Goal: Communication & Community: Answer question/provide support

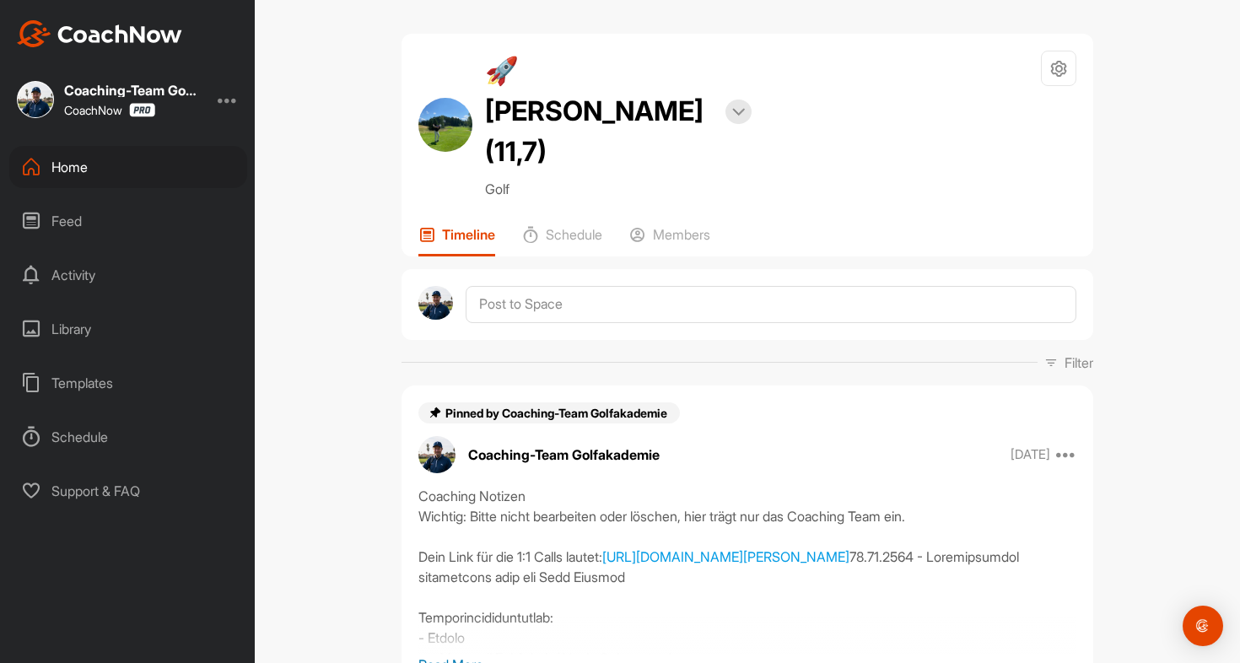
click at [74, 167] on div "Home" at bounding box center [128, 167] width 238 height 42
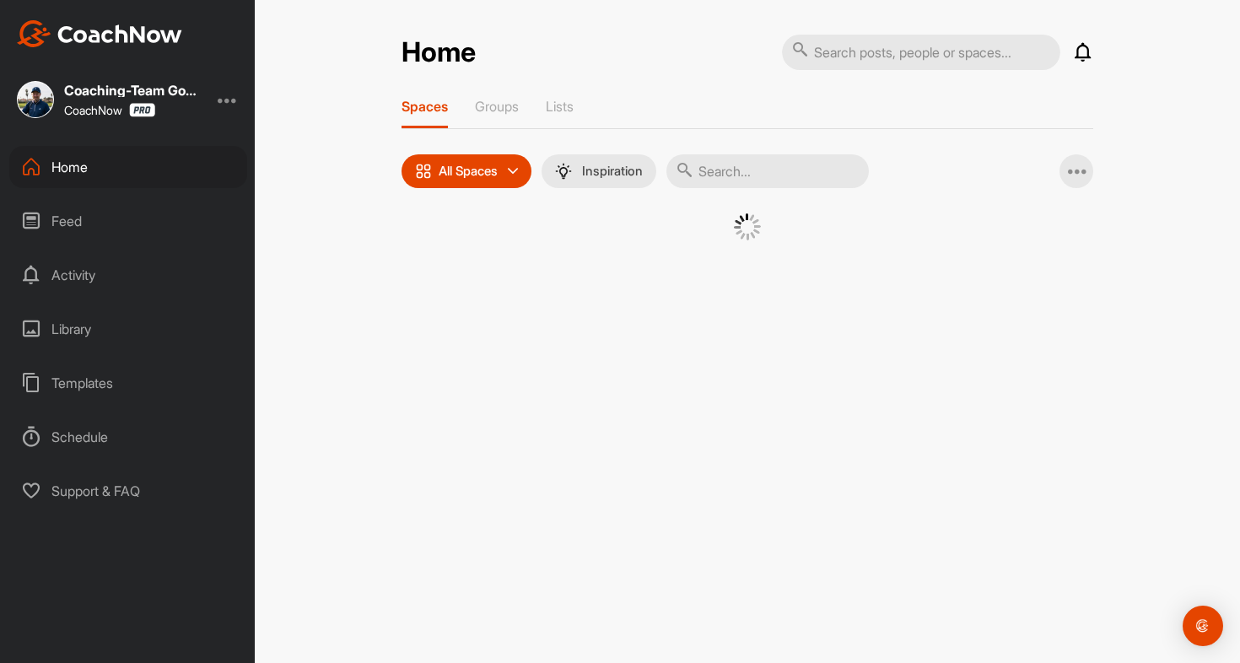
click at [753, 169] on input "text" at bounding box center [768, 171] width 202 height 34
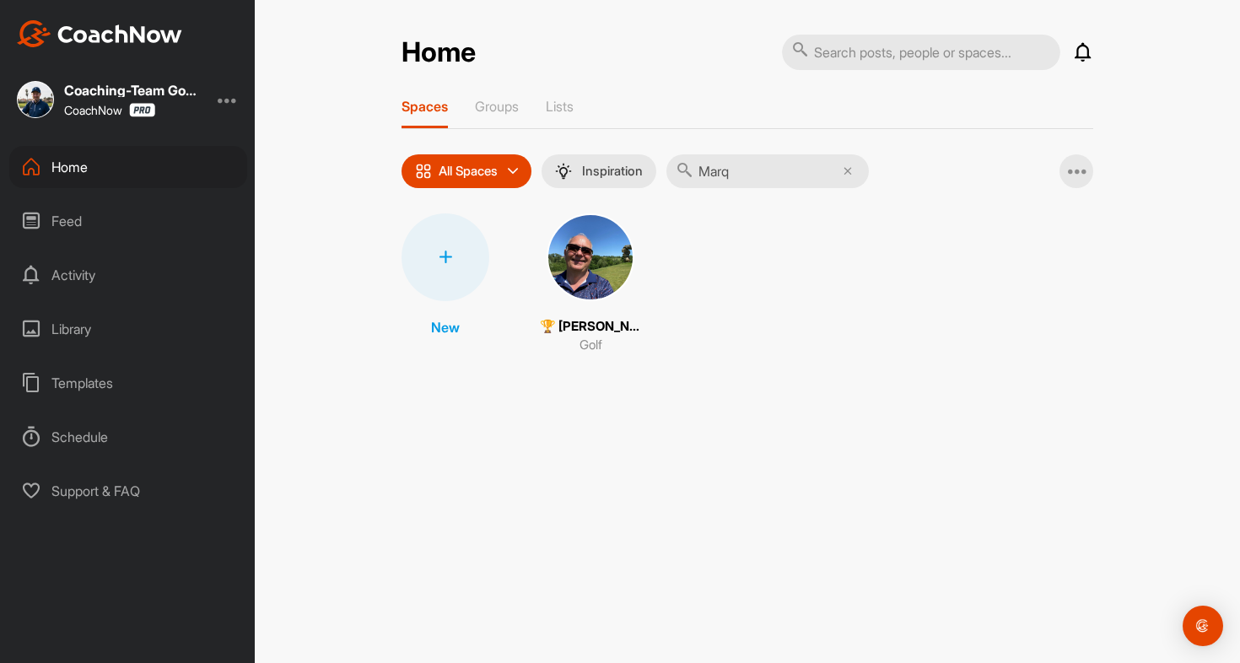
type input "Marq"
click at [614, 249] on img at bounding box center [591, 257] width 88 height 88
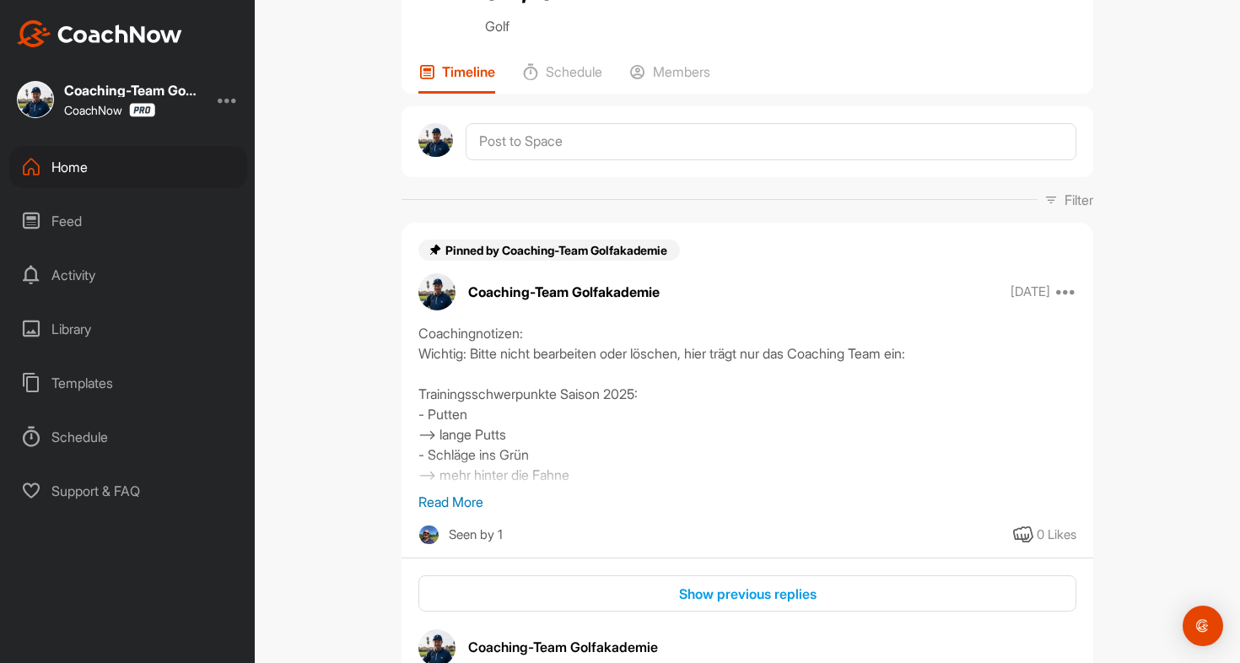
scroll to position [241, 0]
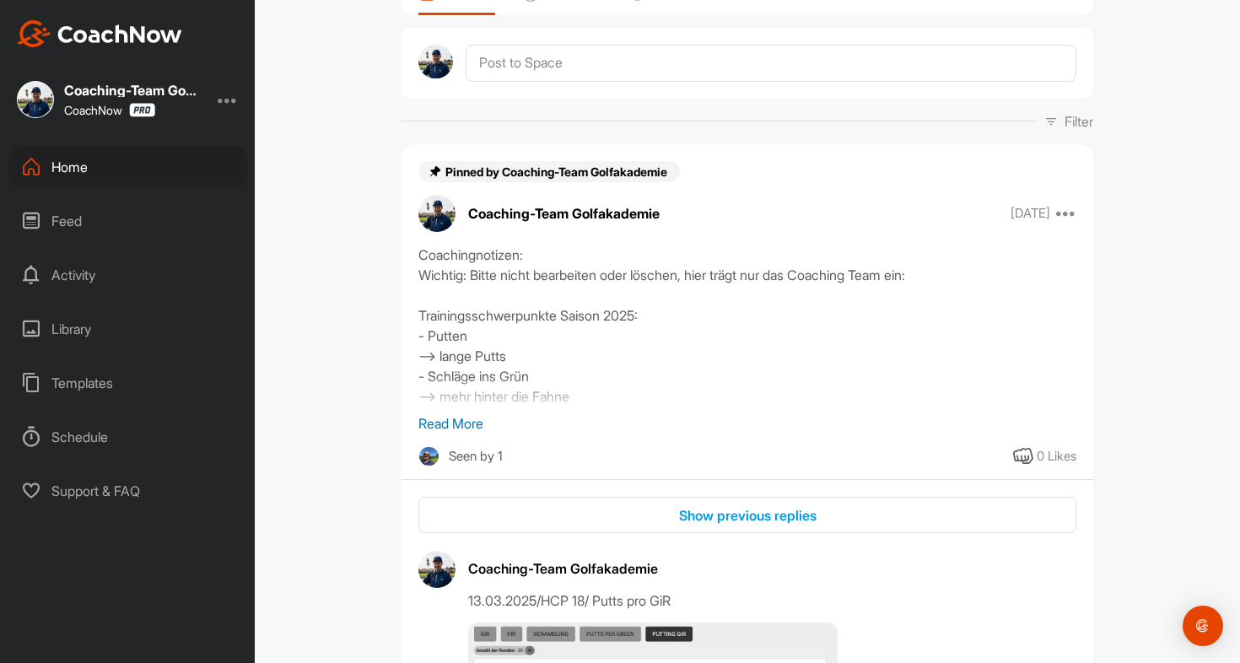
click at [471, 413] on p "Read More" at bounding box center [747, 423] width 658 height 20
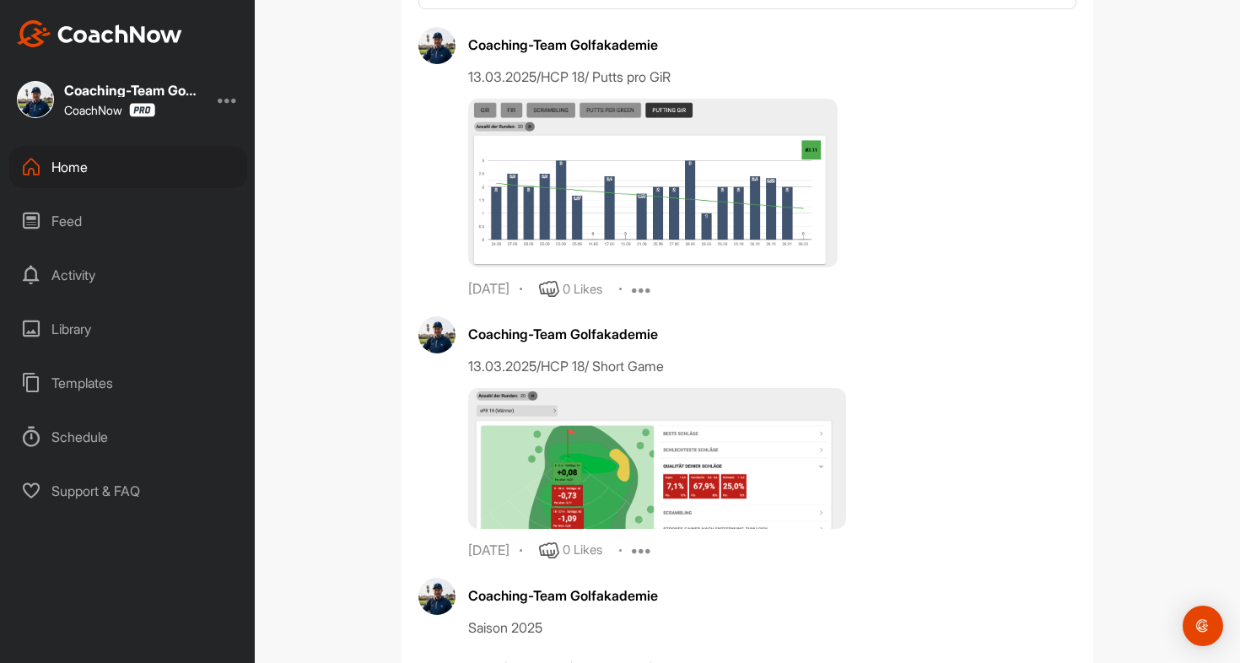
scroll to position [1081, 0]
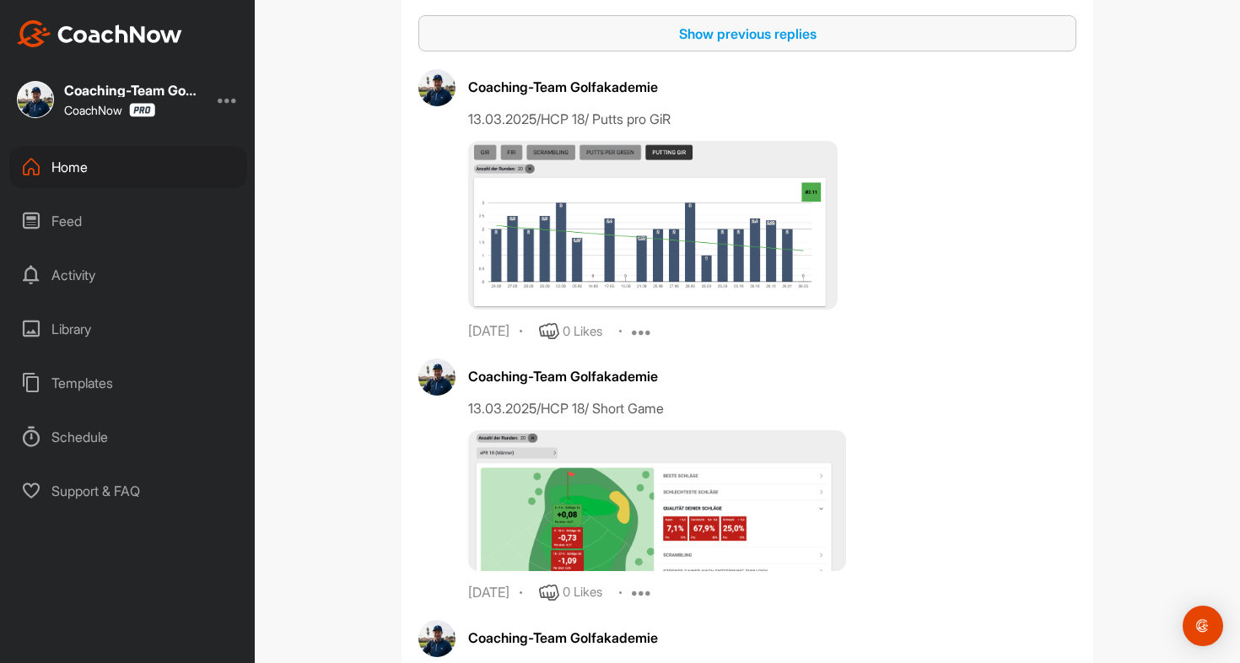
click at [742, 24] on div "Show previous replies" at bounding box center [747, 34] width 631 height 20
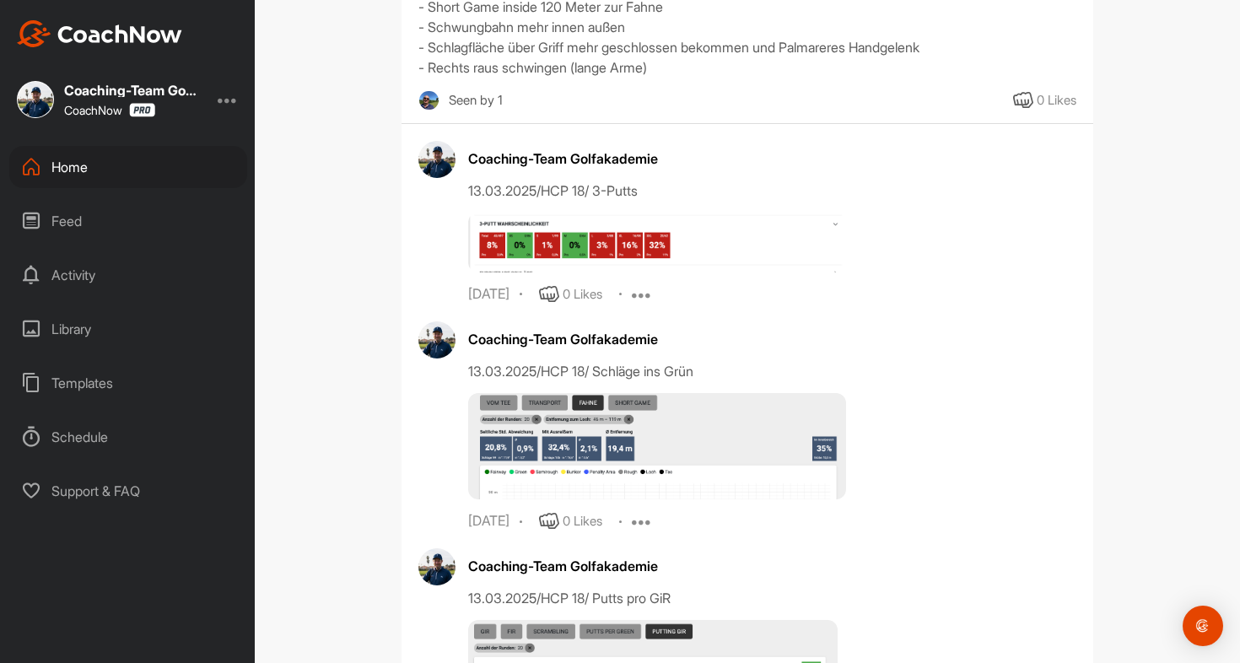
scroll to position [951, 0]
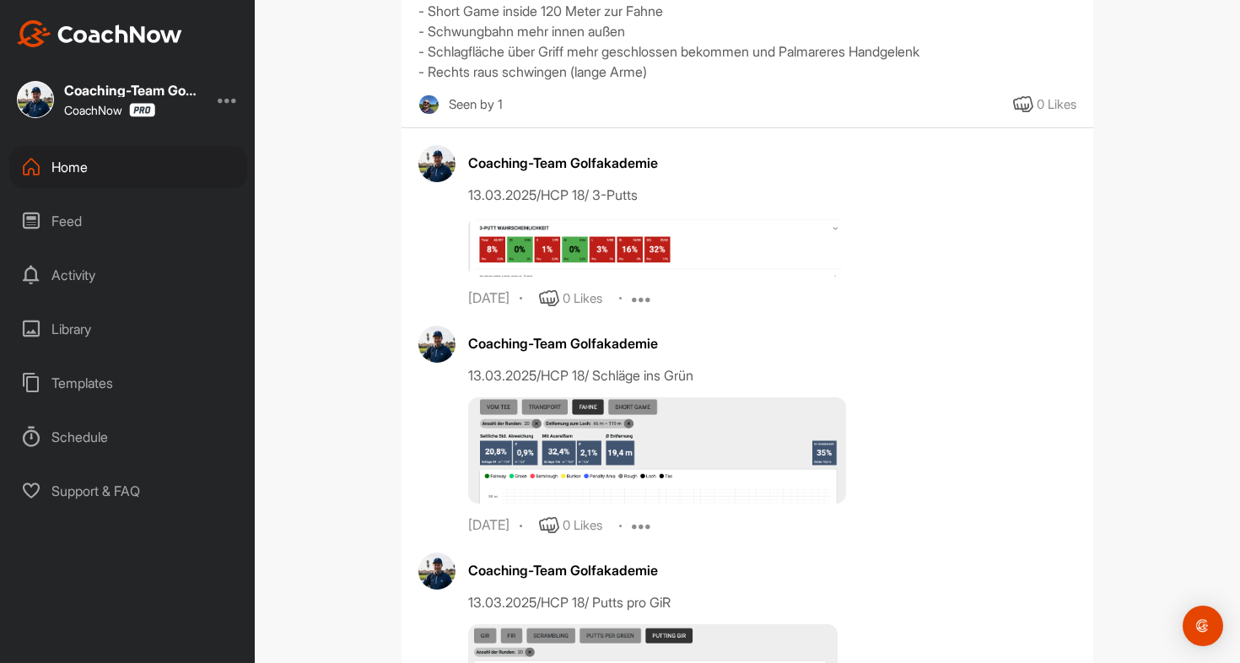
click at [615, 225] on img at bounding box center [657, 247] width 378 height 60
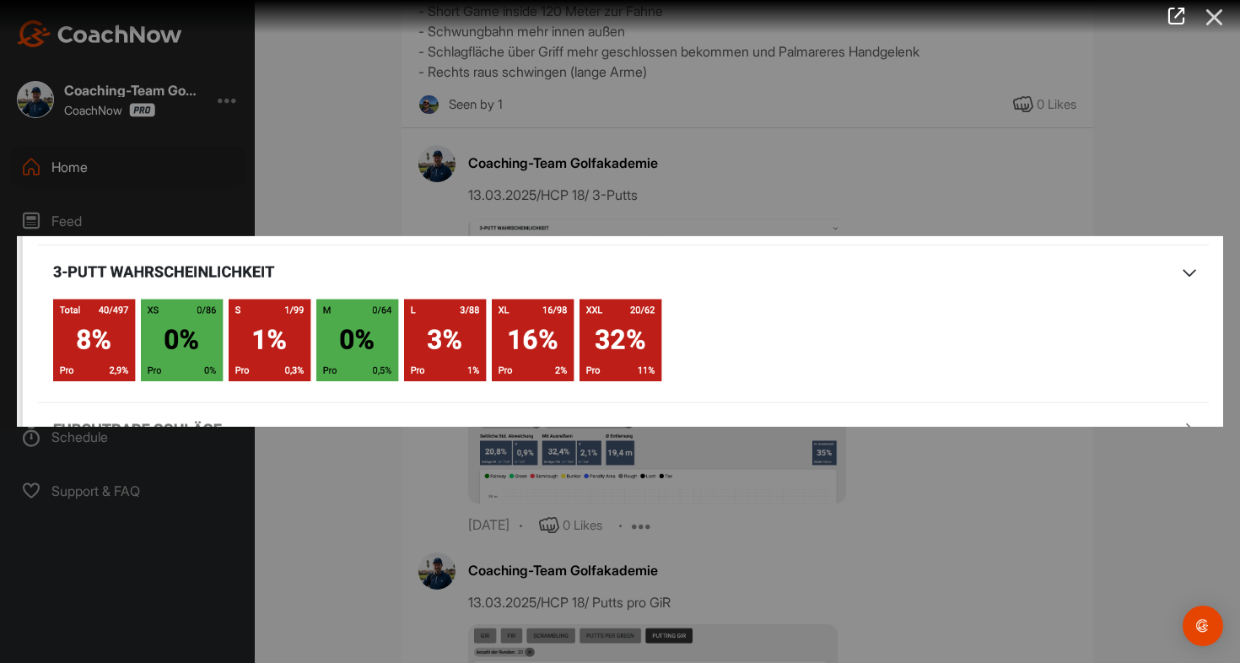
click at [1209, 21] on icon at bounding box center [1215, 17] width 39 height 31
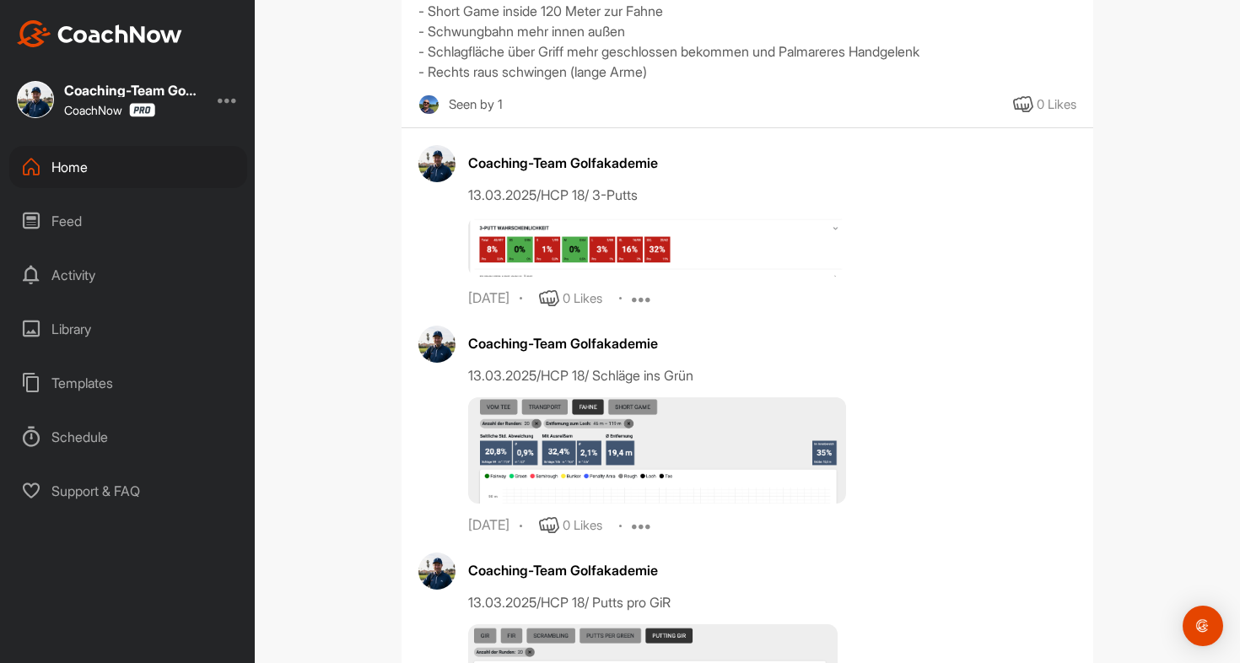
click at [585, 241] on img at bounding box center [657, 247] width 378 height 60
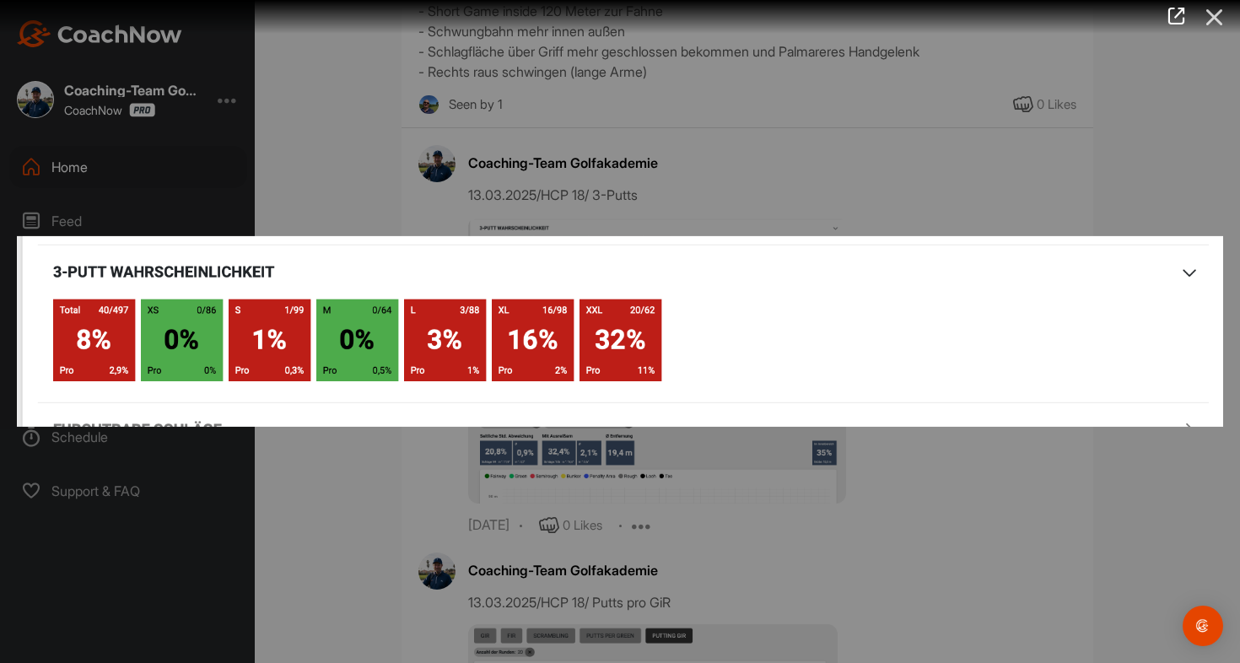
click at [1218, 16] on icon at bounding box center [1215, 17] width 39 height 31
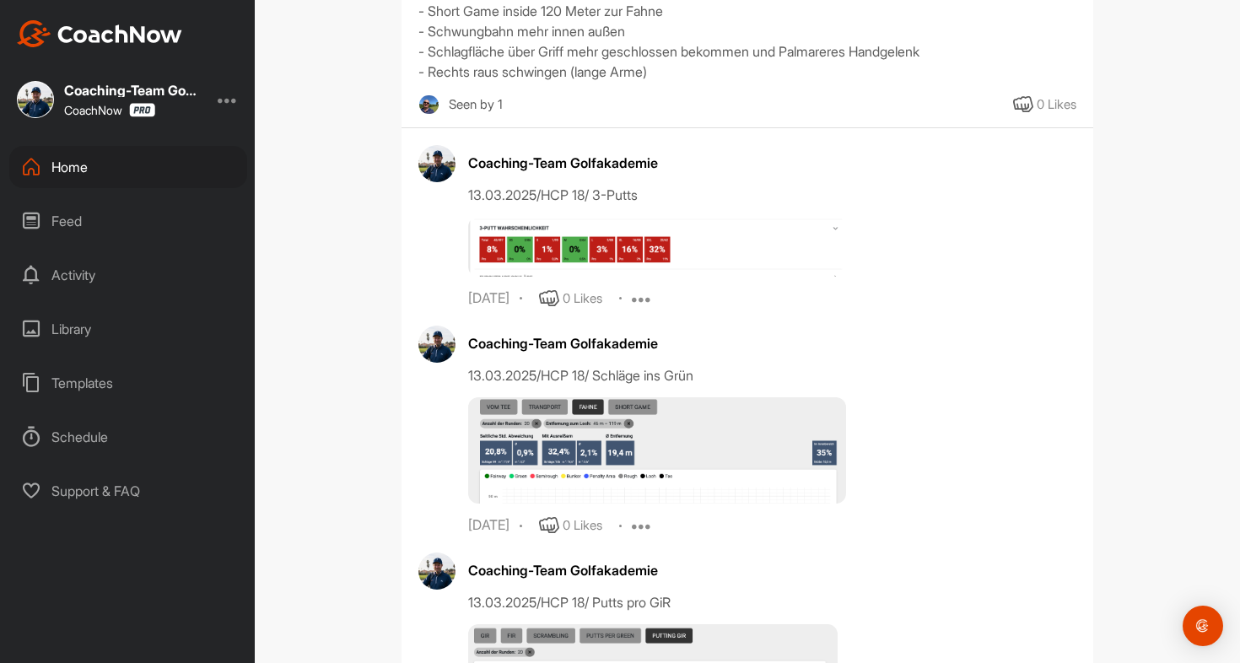
click at [689, 426] on img at bounding box center [657, 450] width 378 height 106
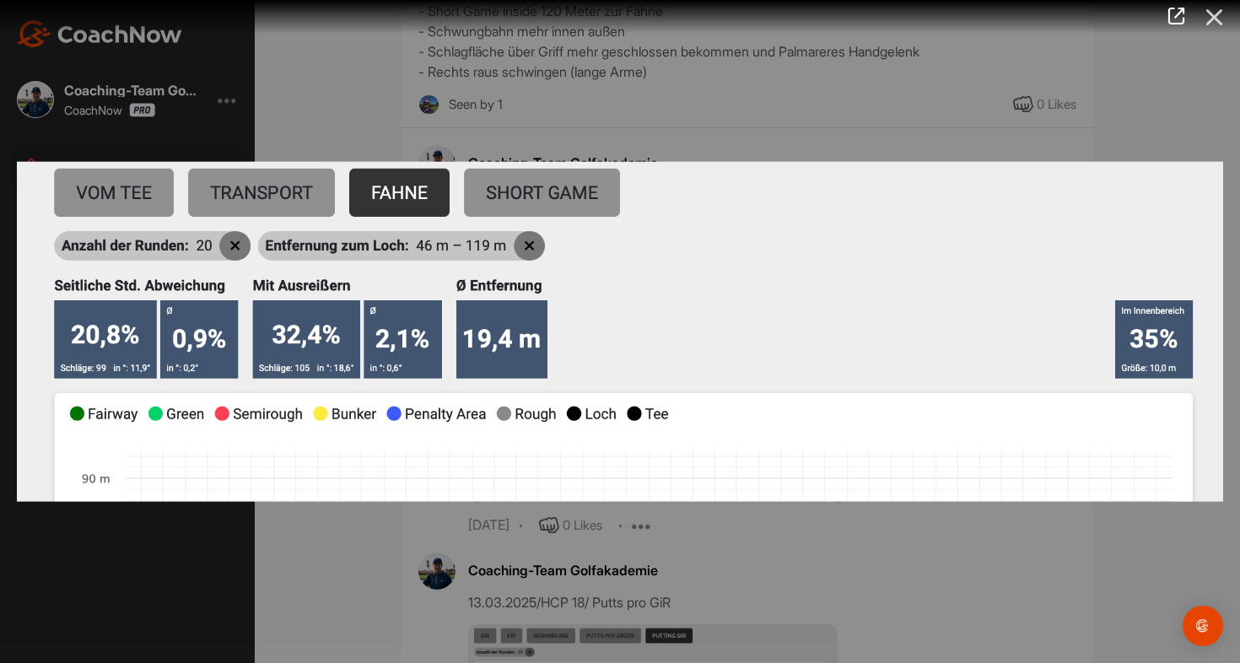
click at [1216, 18] on icon at bounding box center [1215, 17] width 39 height 31
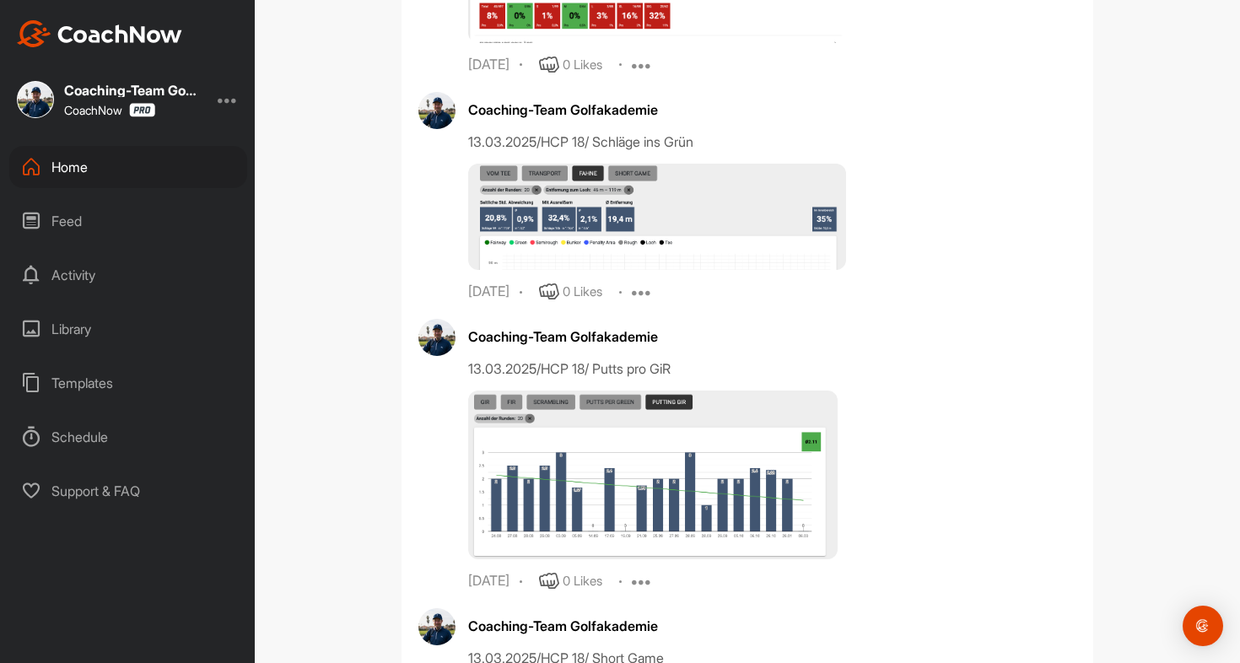
scroll to position [1223, 0]
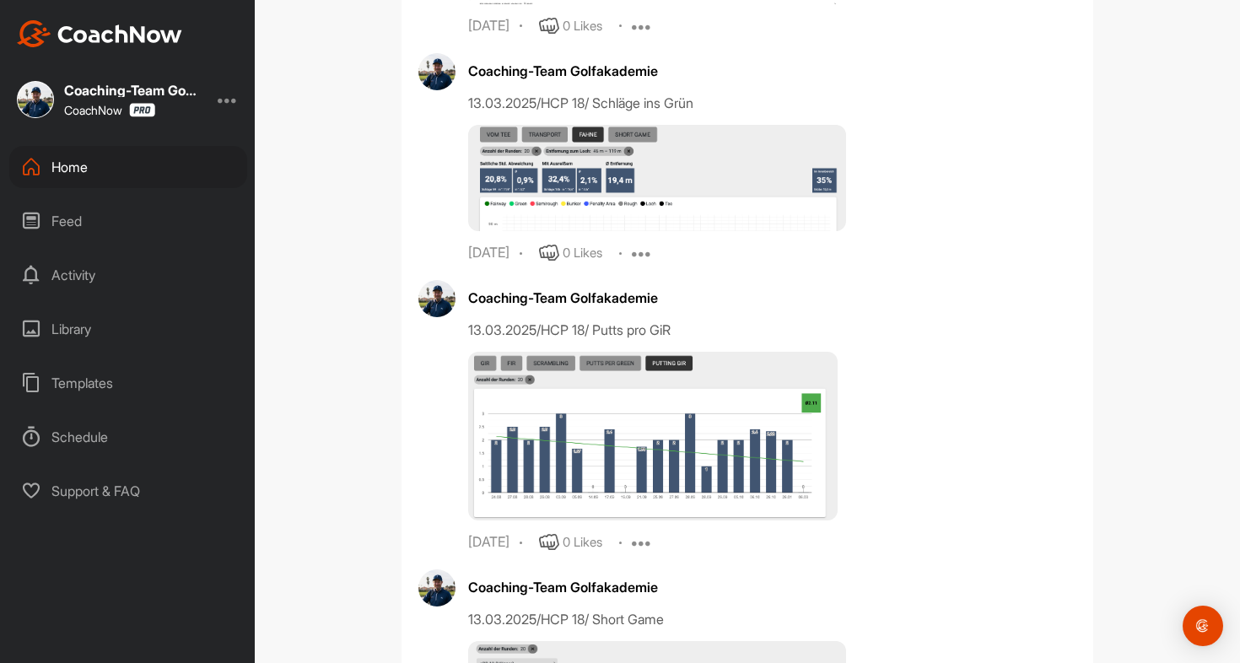
click at [729, 408] on img at bounding box center [653, 436] width 370 height 169
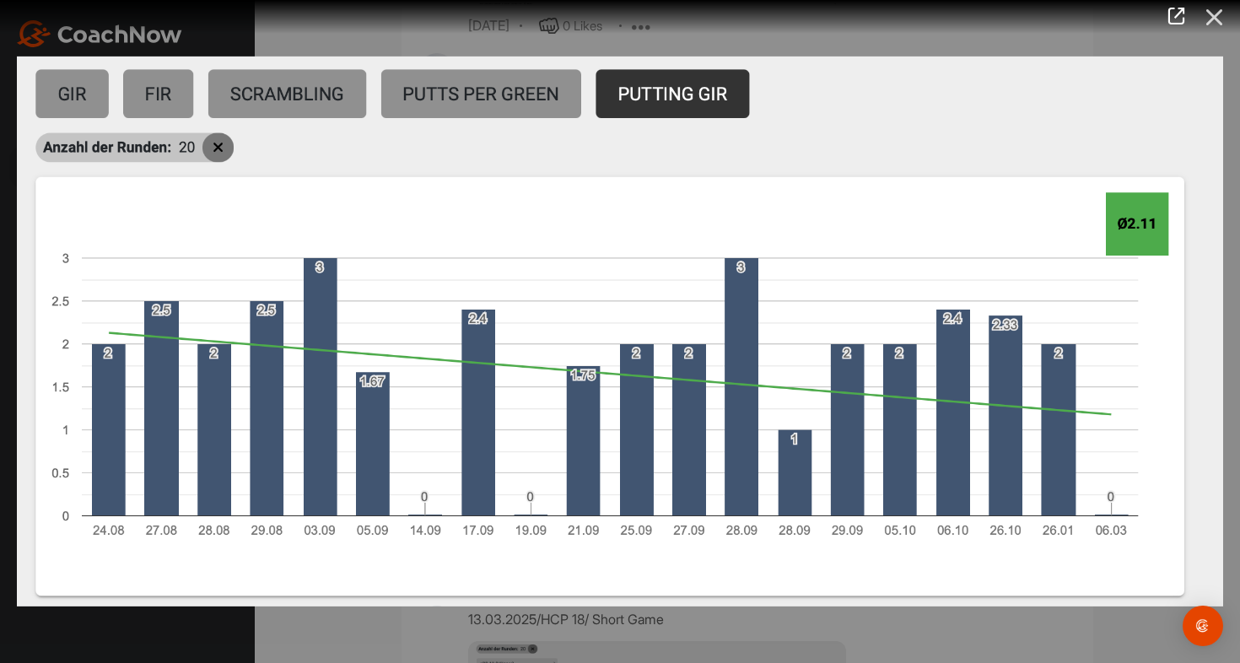
click at [1211, 15] on icon at bounding box center [1215, 17] width 39 height 31
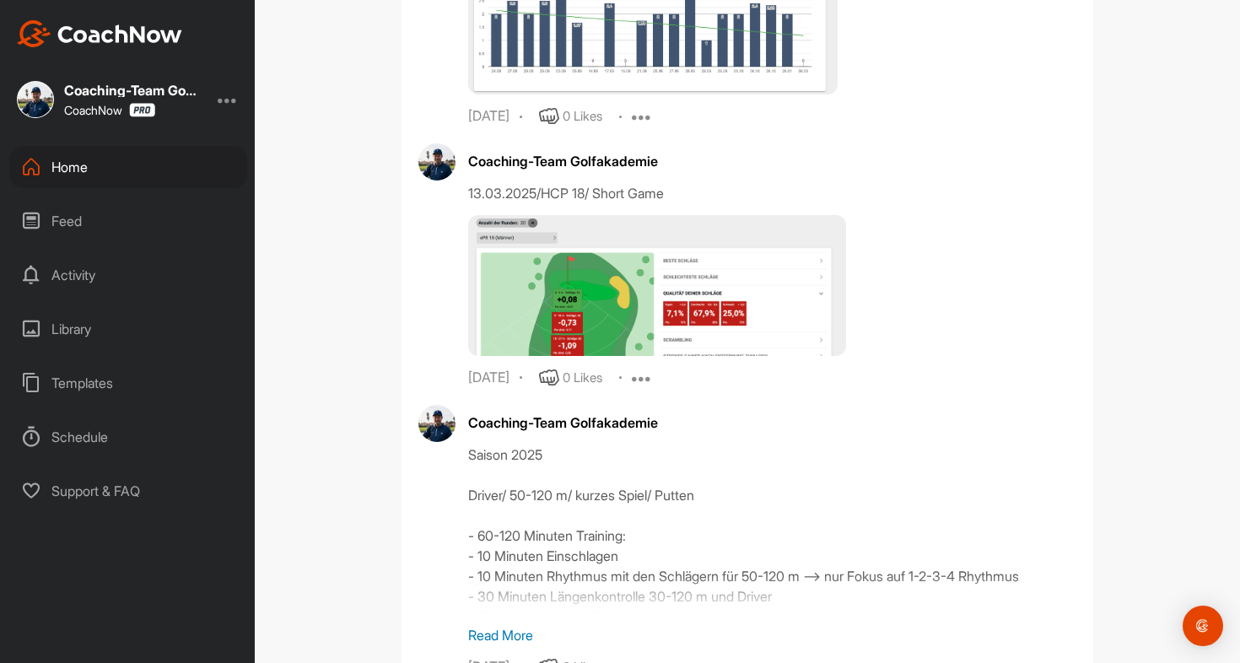
scroll to position [1650, 0]
click at [771, 269] on img at bounding box center [657, 284] width 378 height 141
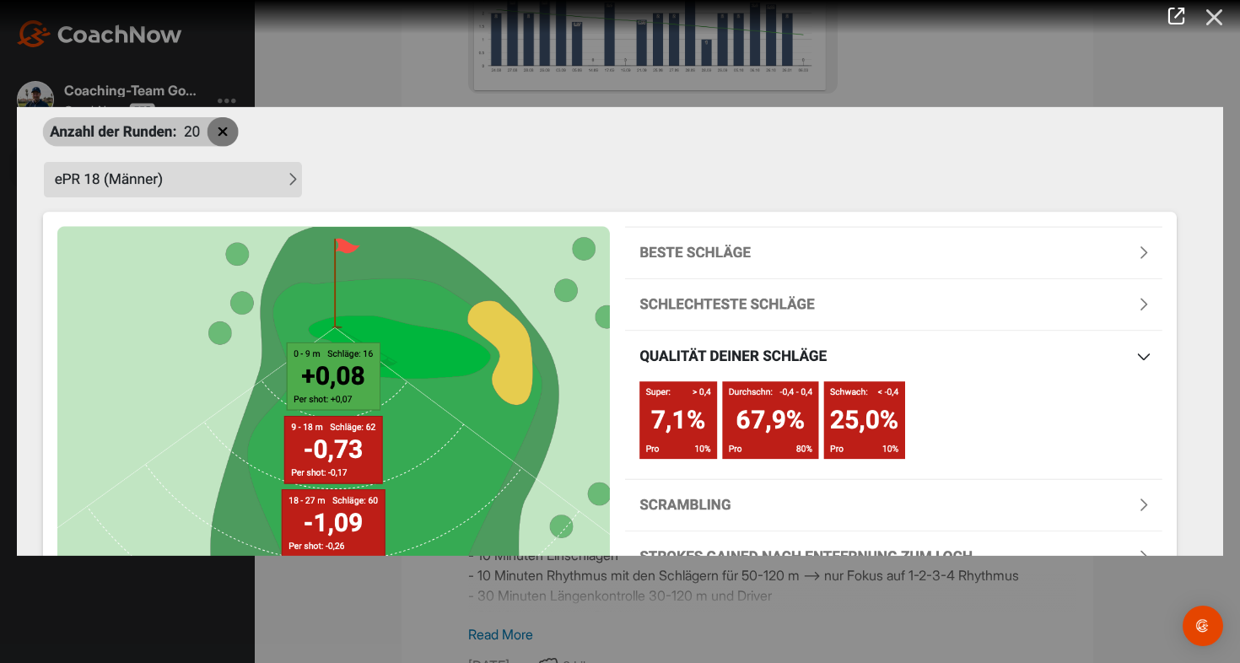
click at [1206, 19] on icon at bounding box center [1215, 17] width 39 height 31
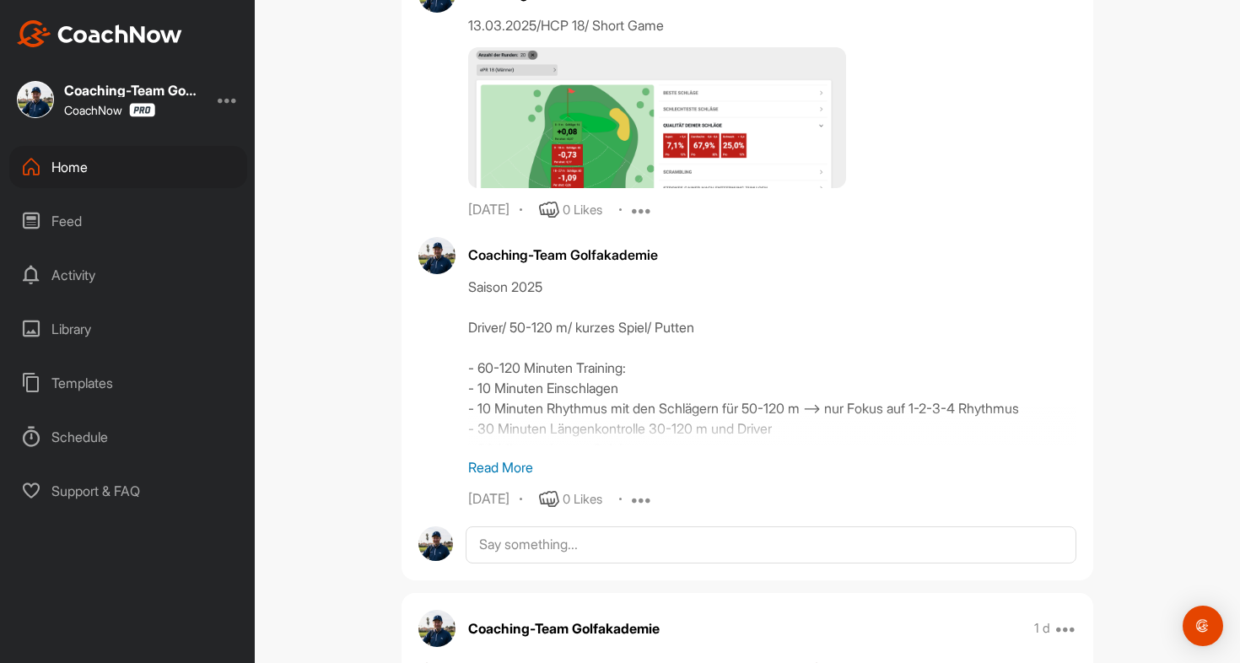
scroll to position [1915, 0]
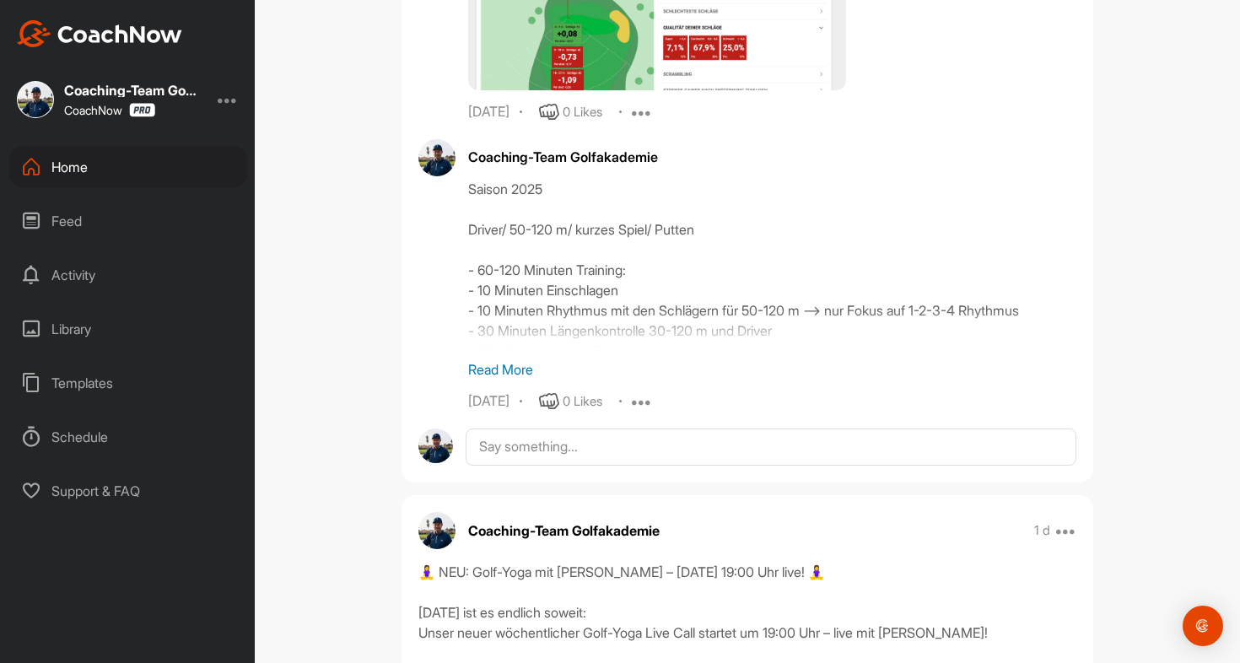
click at [516, 359] on p "Read More" at bounding box center [772, 369] width 608 height 20
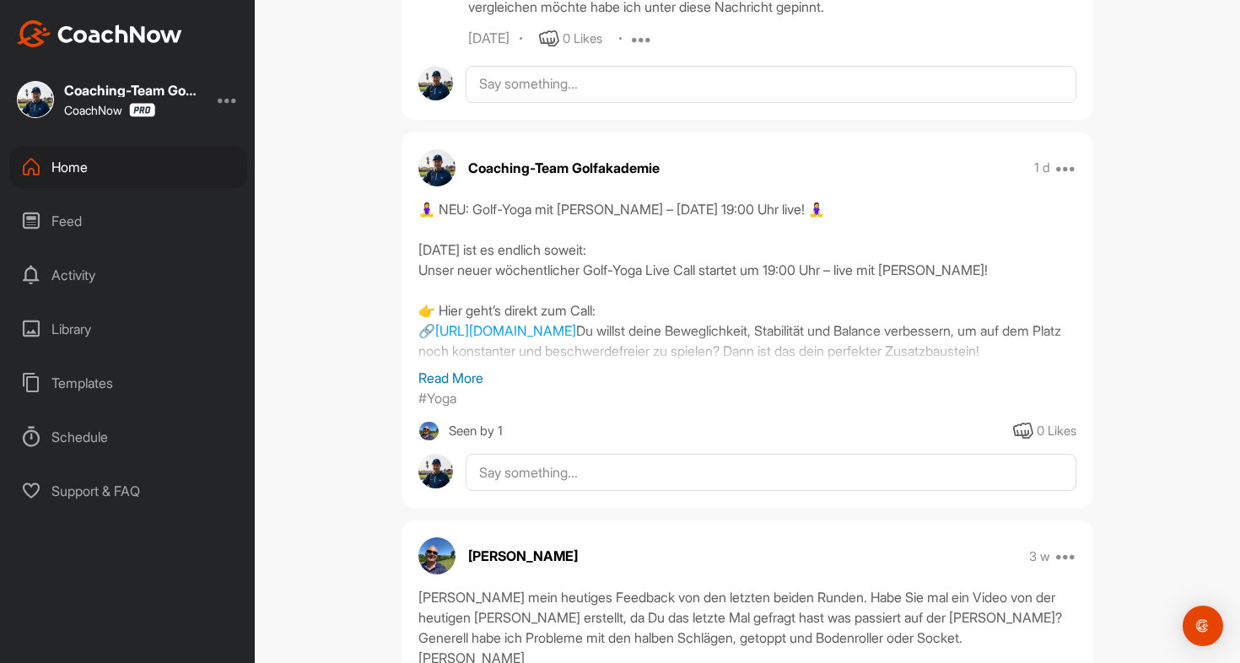
scroll to position [2865, 0]
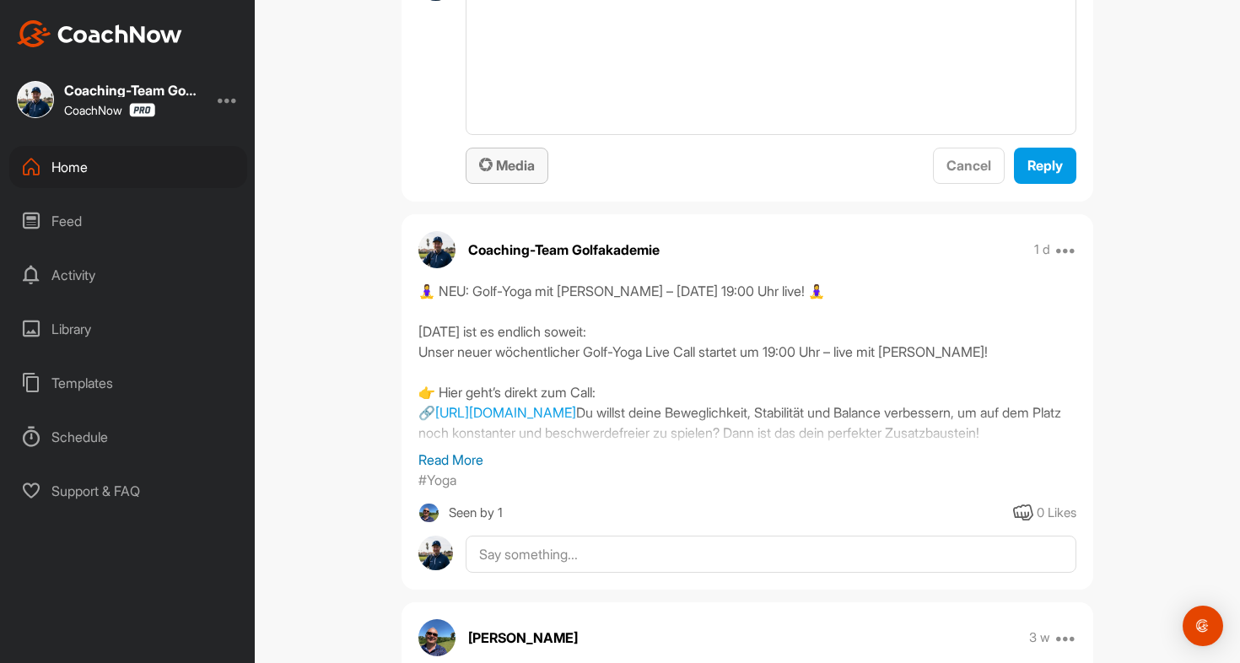
click at [523, 175] on div "Media" at bounding box center [507, 165] width 56 height 20
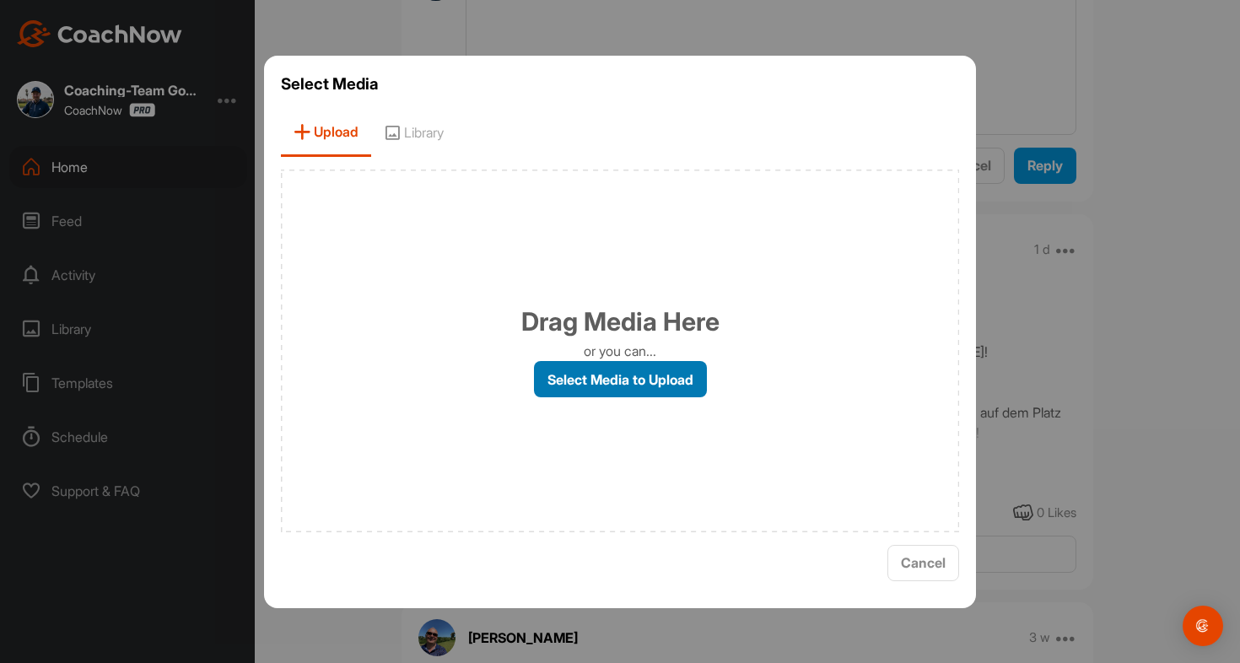
click at [596, 395] on label "Select Media to Upload" at bounding box center [620, 379] width 173 height 36
click at [0, 0] on input "Select Media to Upload" at bounding box center [0, 0] width 0 height 0
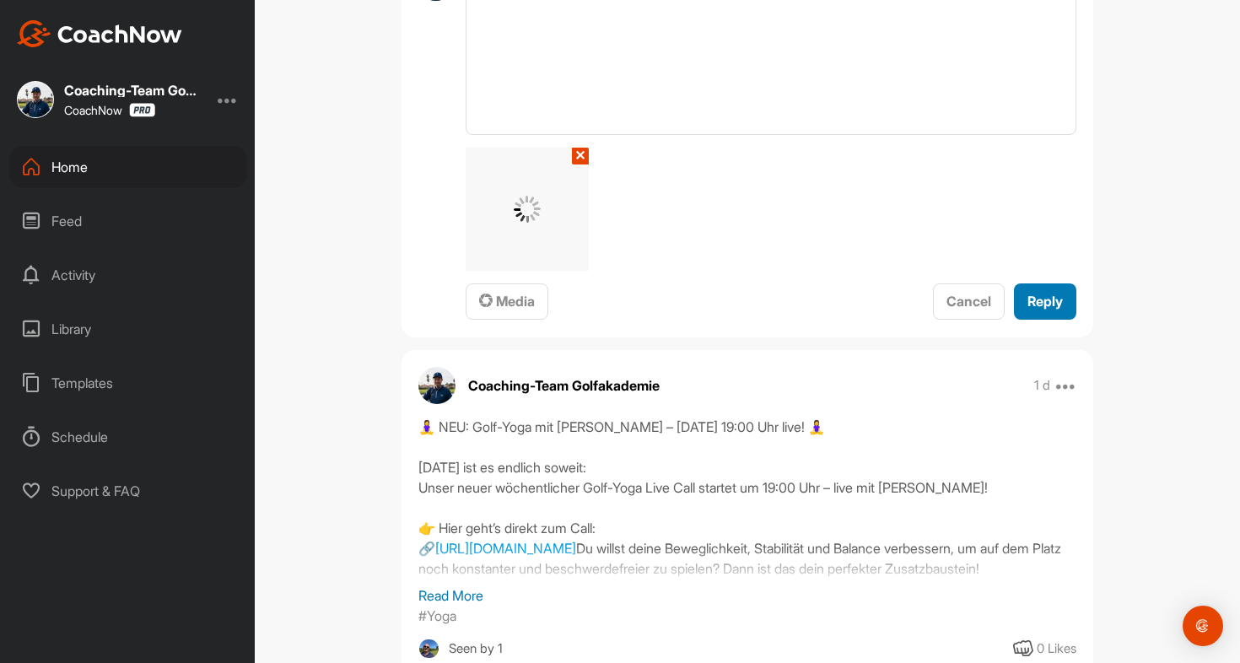
click at [1039, 311] on div "Reply" at bounding box center [1045, 301] width 35 height 20
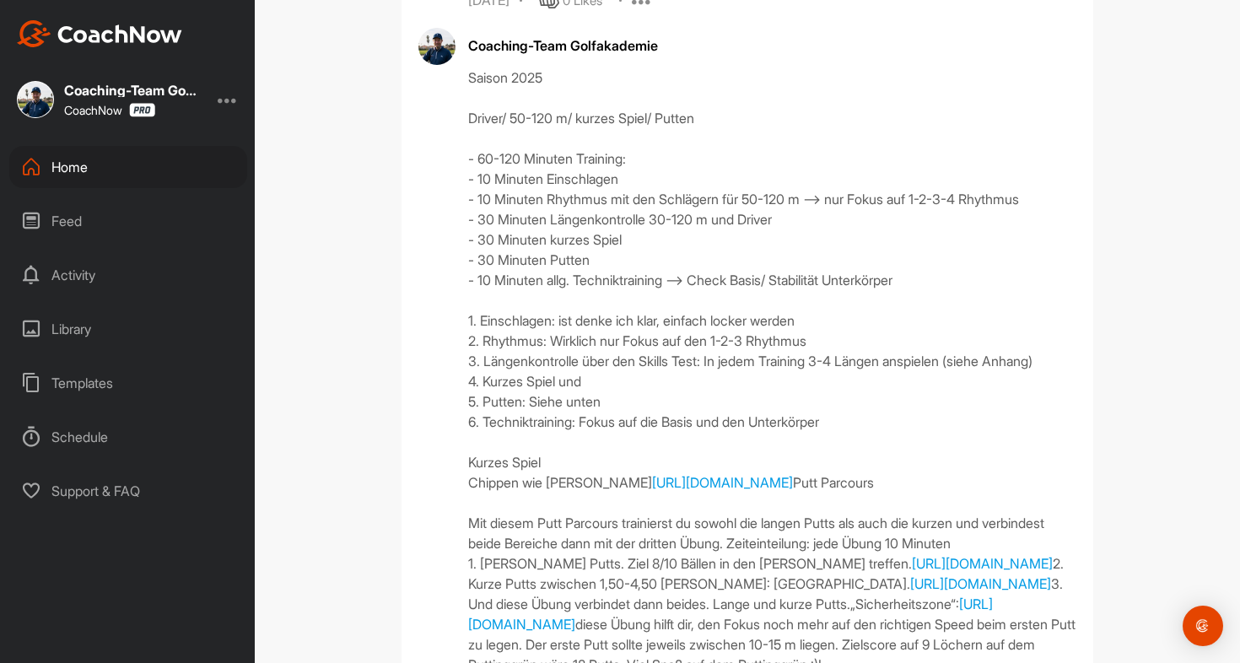
scroll to position [2025, 0]
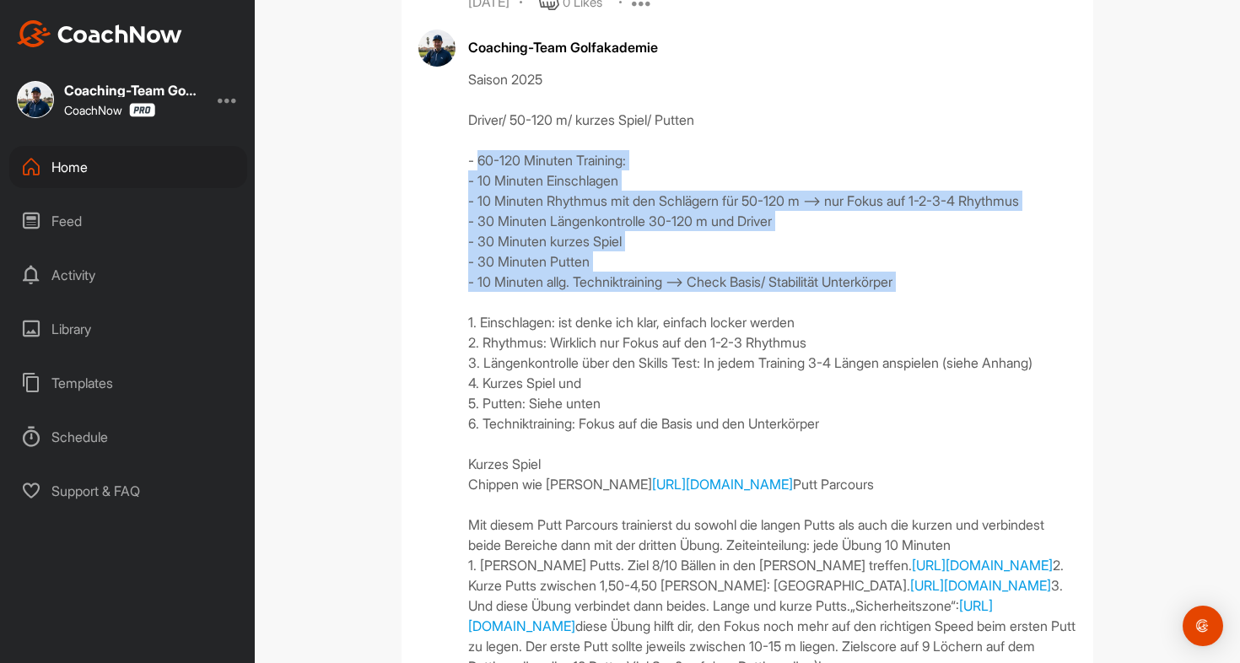
drag, startPoint x: 478, startPoint y: 143, endPoint x: 676, endPoint y: 283, distance: 242.6
click at [676, 283] on div "Saison 2025 Driver/ 50-120 m/ kurzes Spiel/ Putten - 60-120 Minuten Training: -…" at bounding box center [772, 413] width 608 height 688
click at [626, 202] on div "Saison 2025 Driver/ 50-120 m/ kurzes Spiel/ Putten - 60-120 Minuten Training: -…" at bounding box center [772, 413] width 608 height 688
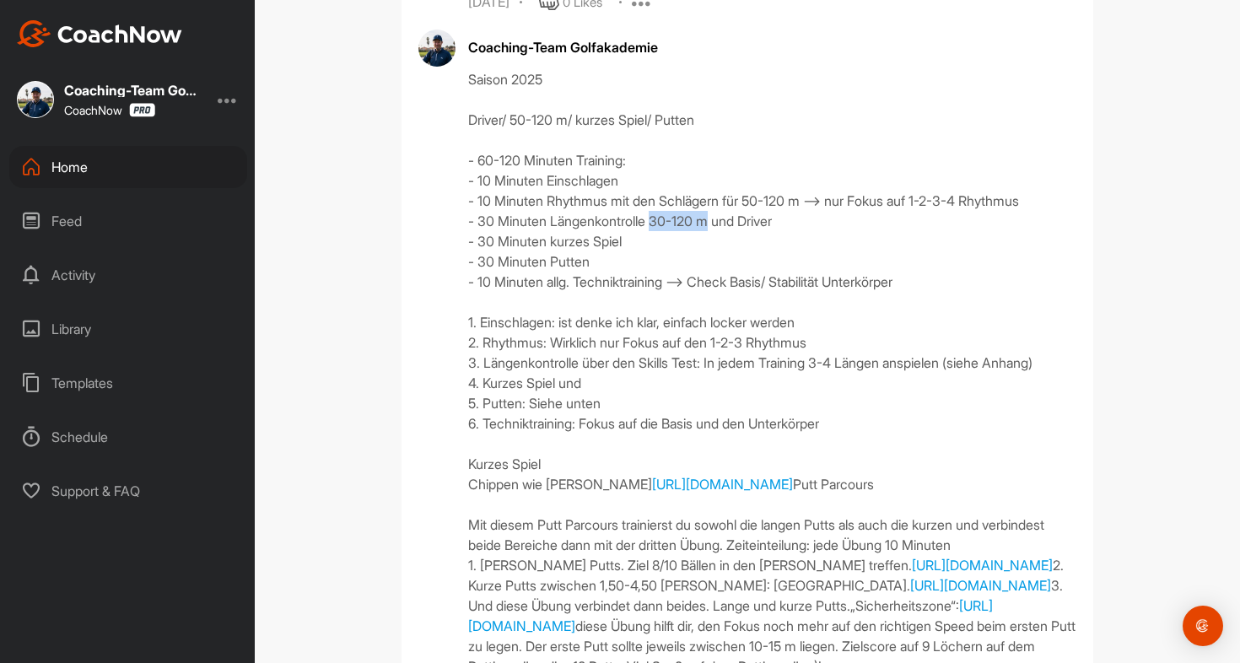
drag, startPoint x: 657, startPoint y: 201, endPoint x: 718, endPoint y: 202, distance: 60.8
click at [718, 202] on div "Saison 2025 Driver/ 50-120 m/ kurzes Spiel/ Putten - 60-120 Minuten Training: -…" at bounding box center [772, 413] width 608 height 688
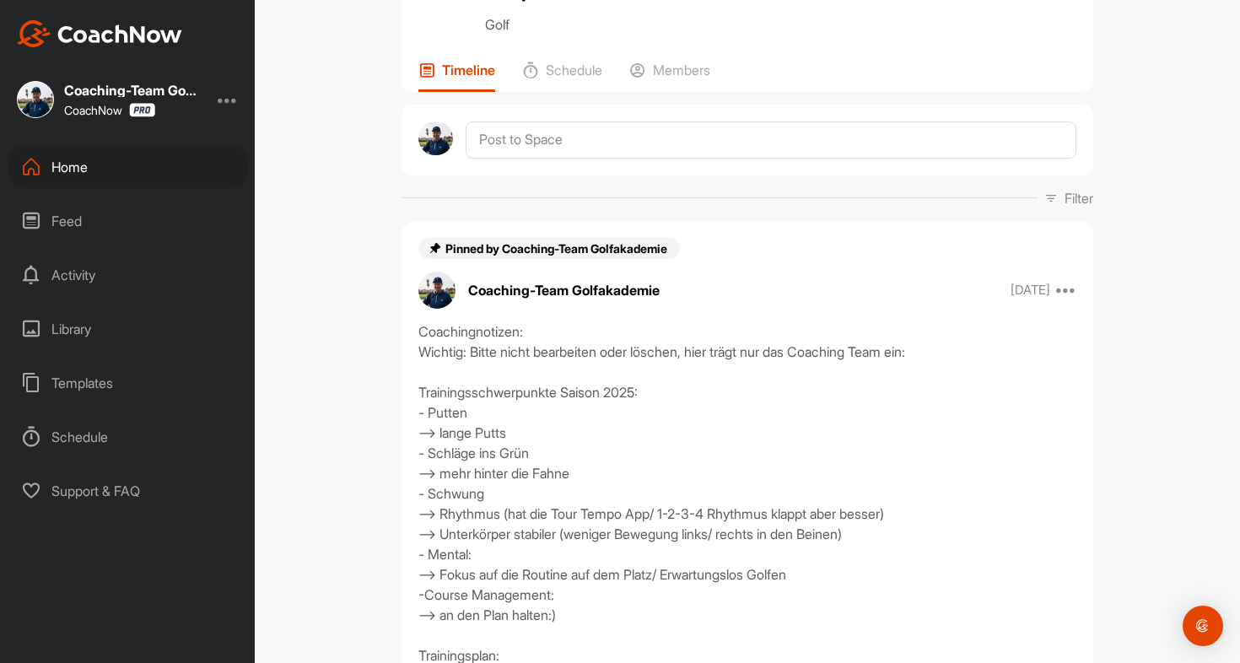
scroll to position [164, 0]
click at [70, 165] on div "Home" at bounding box center [128, 167] width 238 height 42
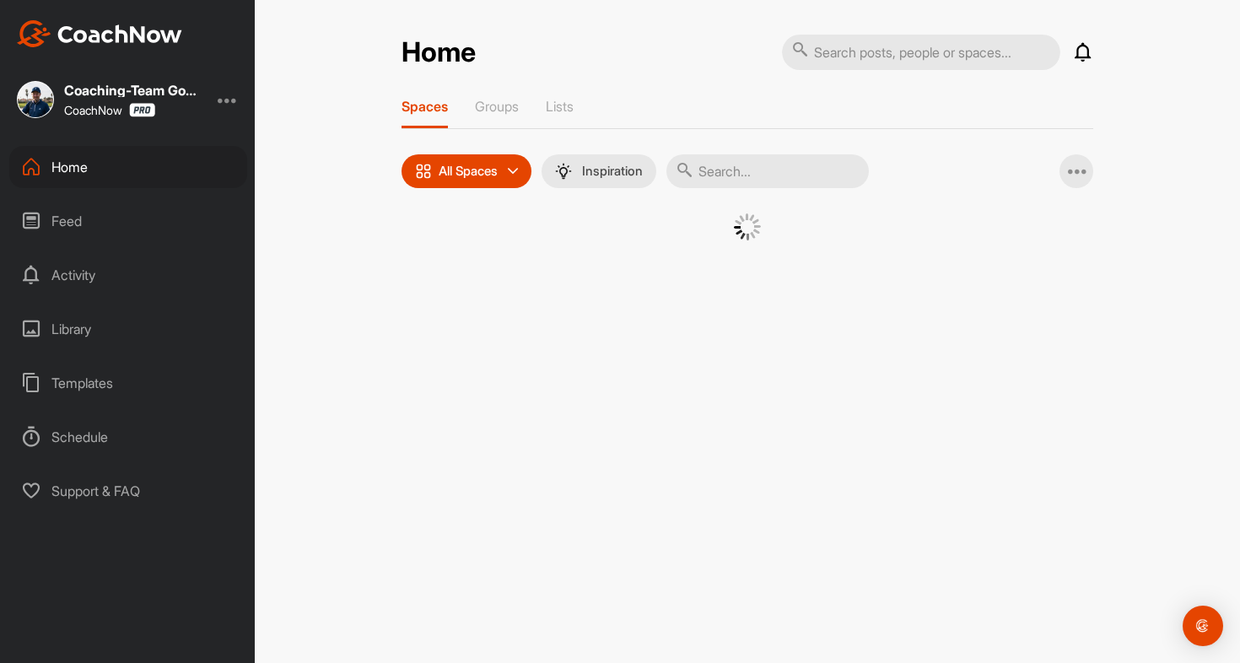
click at [748, 165] on input "text" at bounding box center [768, 171] width 202 height 34
type input "[PERSON_NAME]"
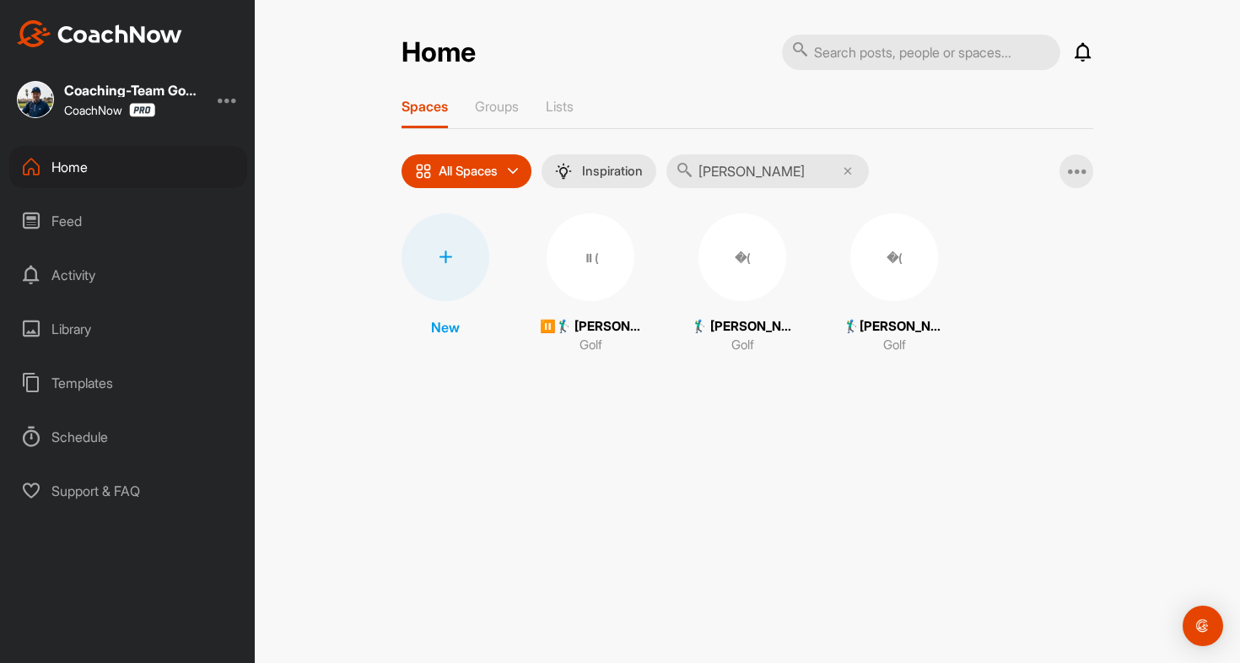
click at [760, 273] on div "�(" at bounding box center [743, 257] width 88 height 88
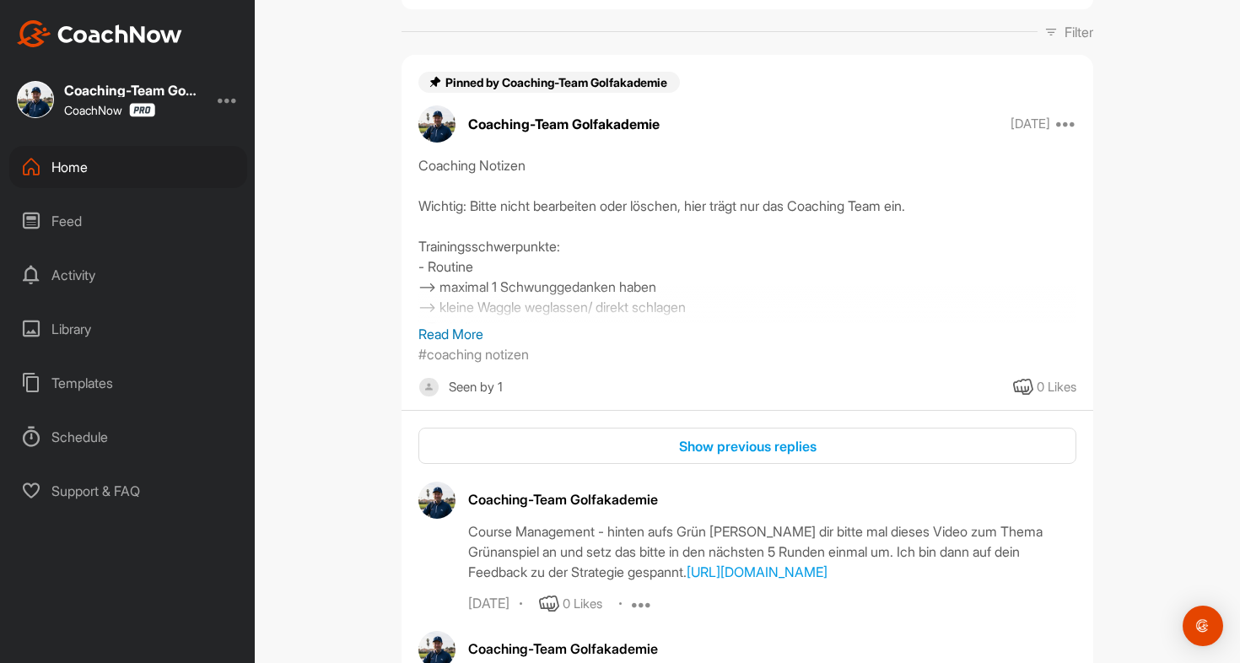
scroll to position [370, 0]
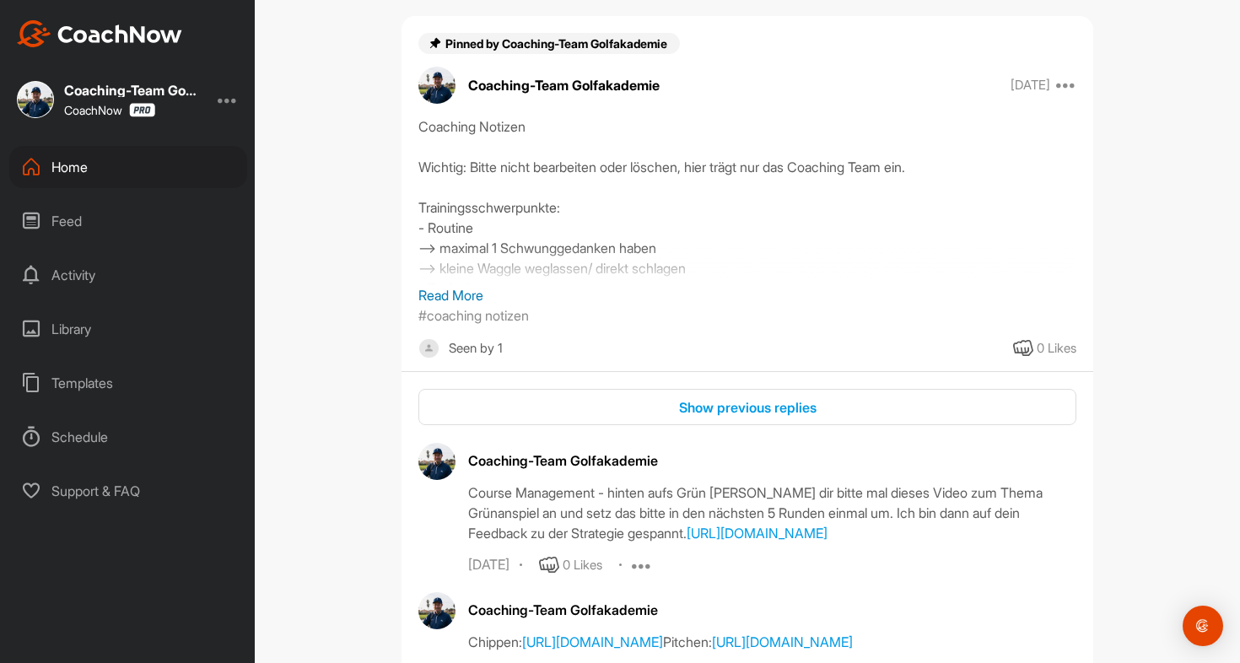
click at [459, 285] on p "Read More" at bounding box center [747, 295] width 658 height 20
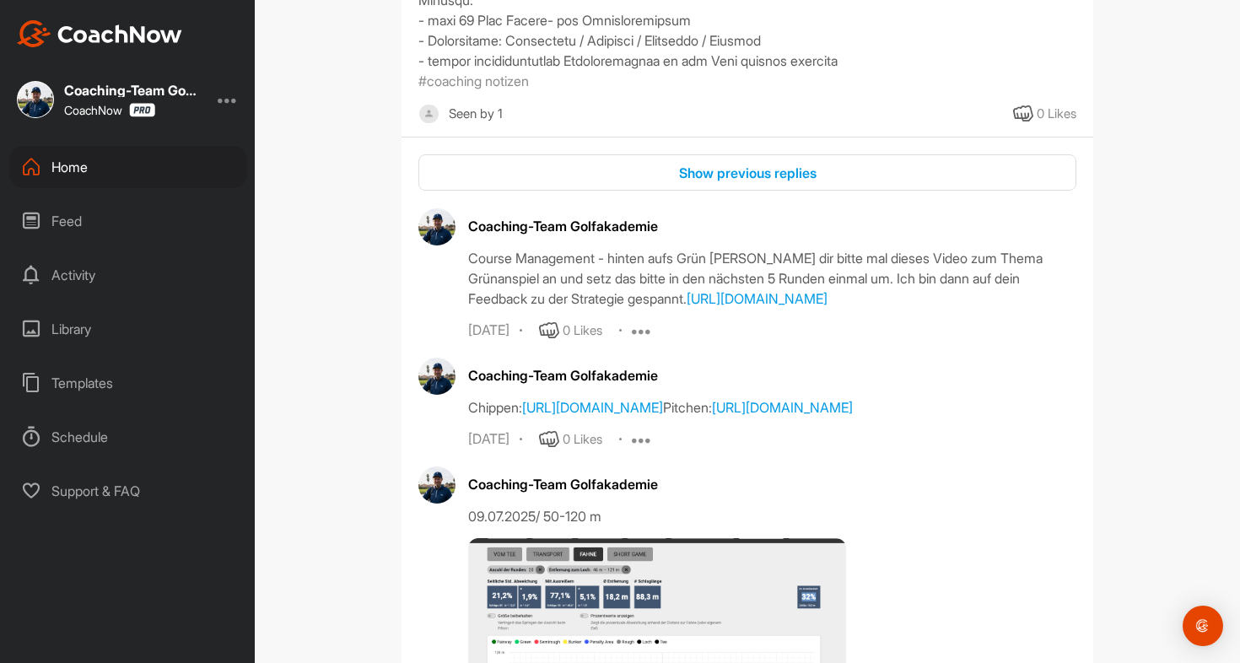
scroll to position [1431, 0]
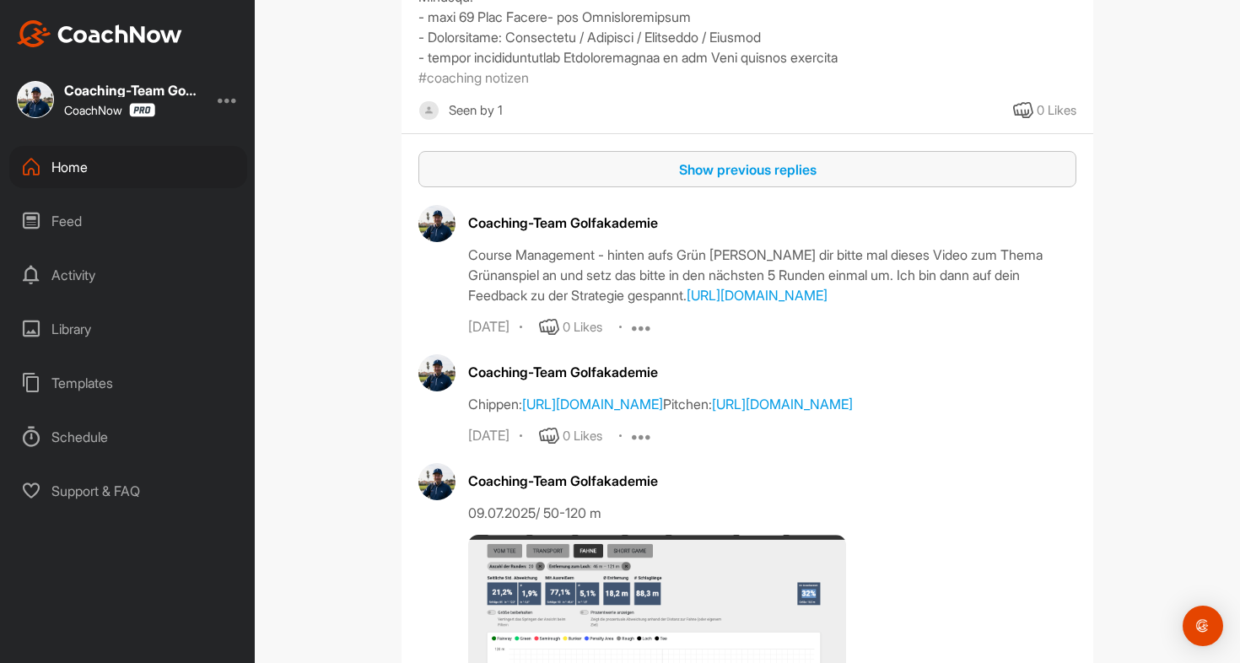
click at [618, 180] on div "Show previous replies" at bounding box center [747, 169] width 631 height 20
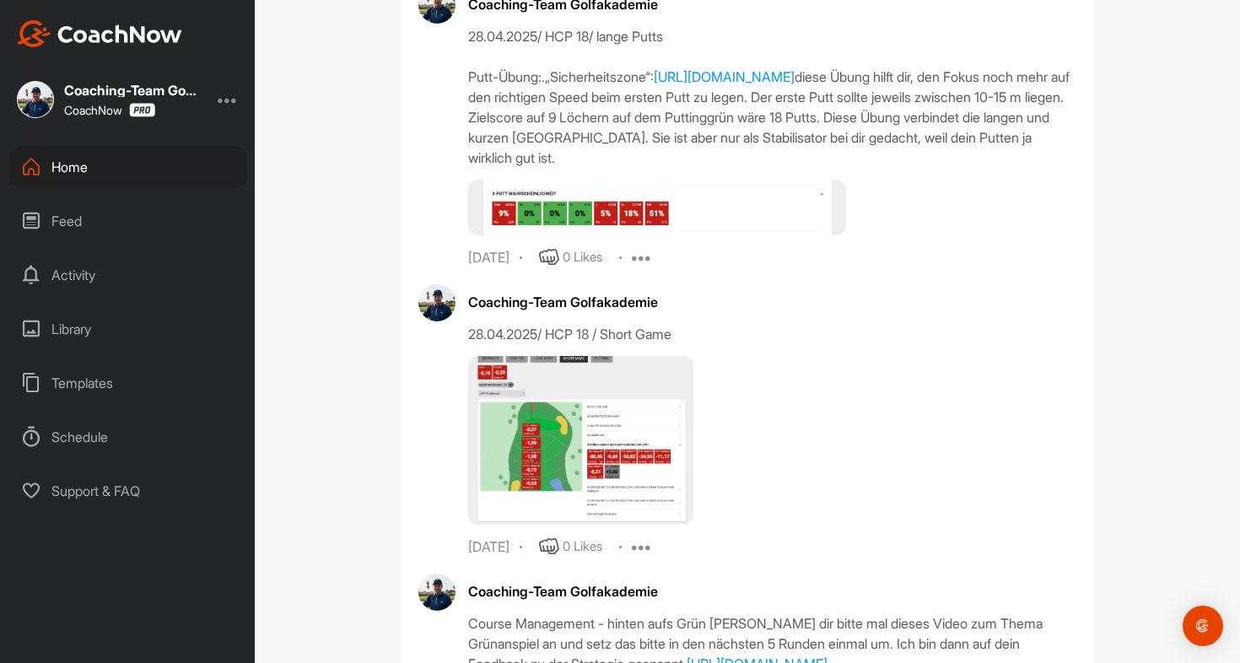
scroll to position [1590, 0]
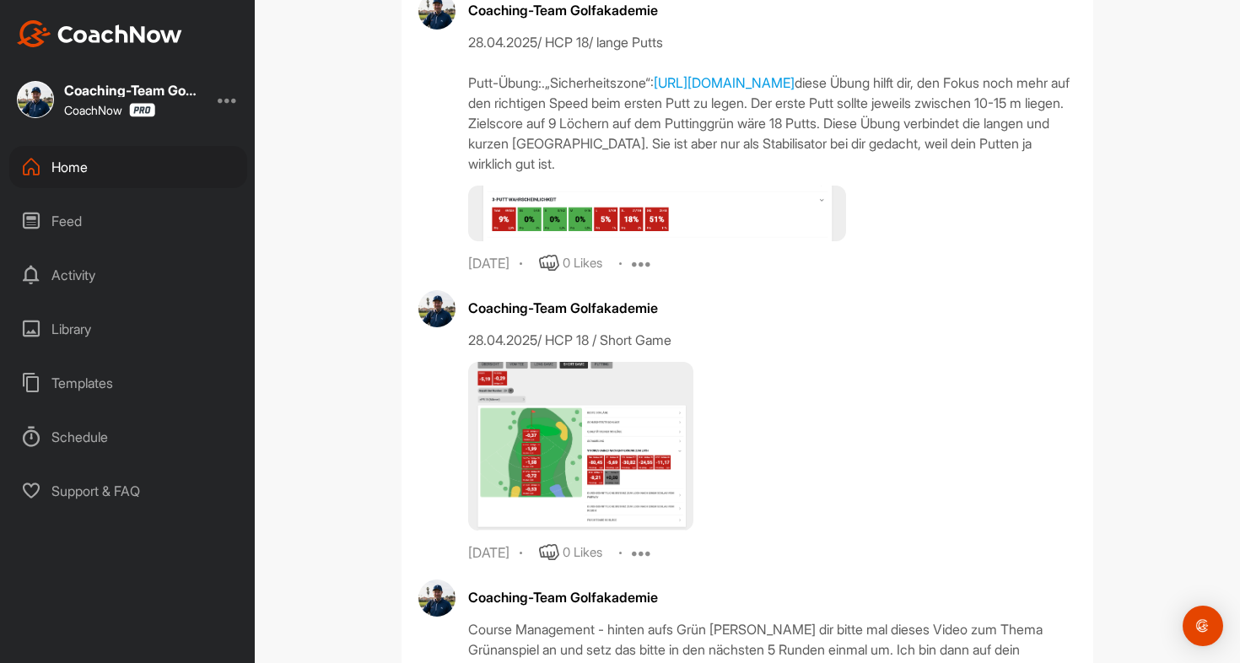
click at [676, 241] on img at bounding box center [657, 214] width 378 height 56
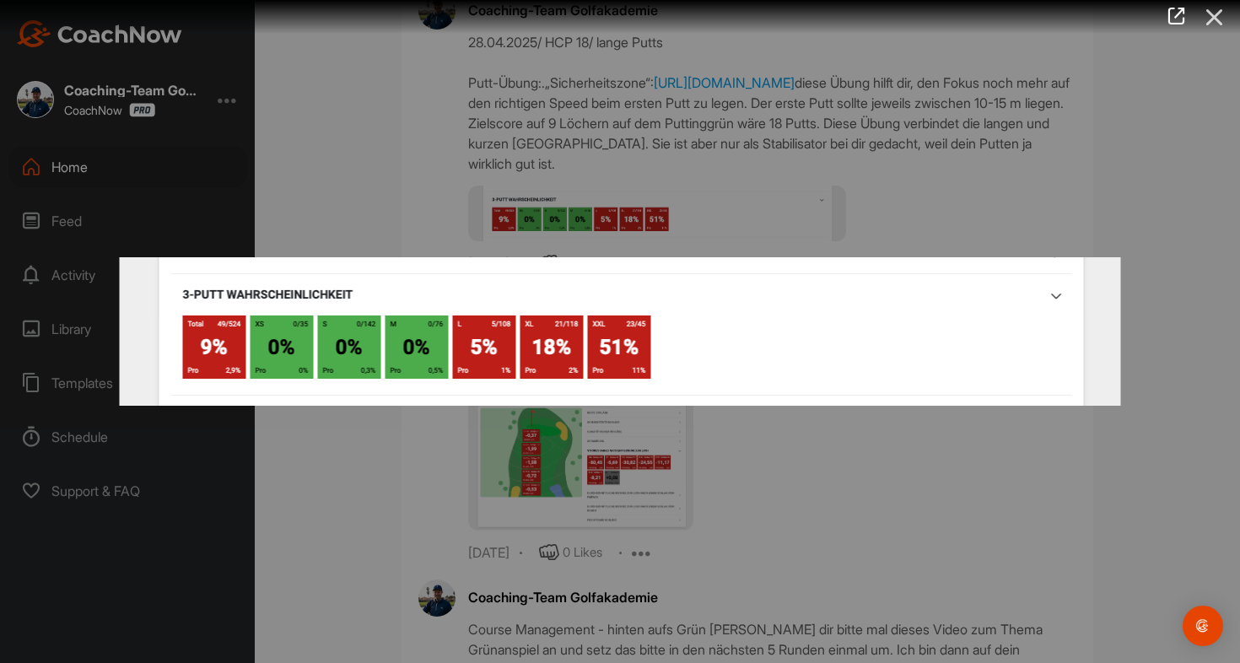
click at [1212, 21] on icon at bounding box center [1215, 17] width 39 height 31
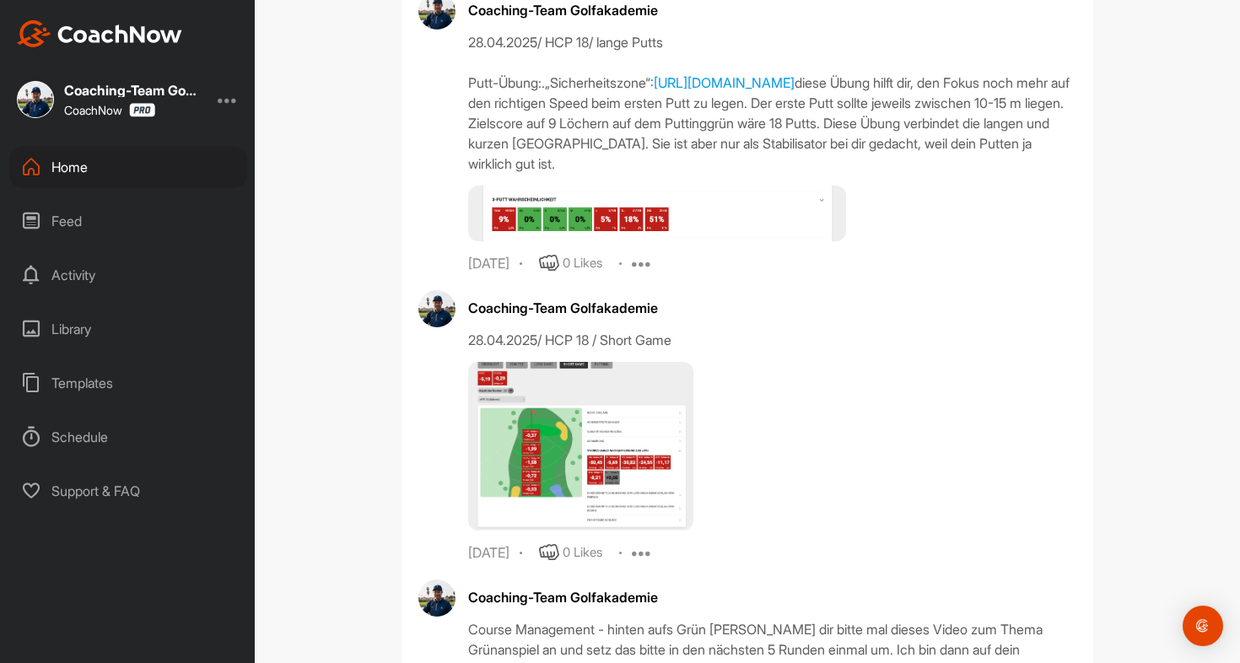
click at [613, 464] on img at bounding box center [580, 446] width 225 height 169
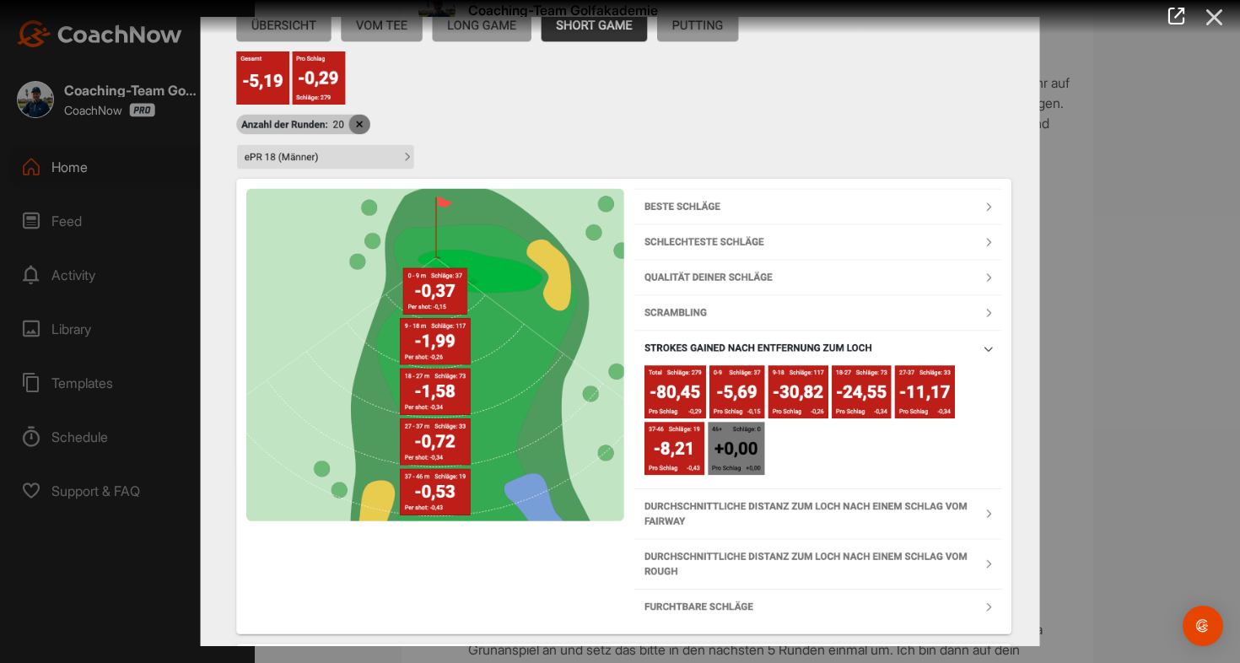
click at [1218, 19] on icon at bounding box center [1215, 17] width 39 height 31
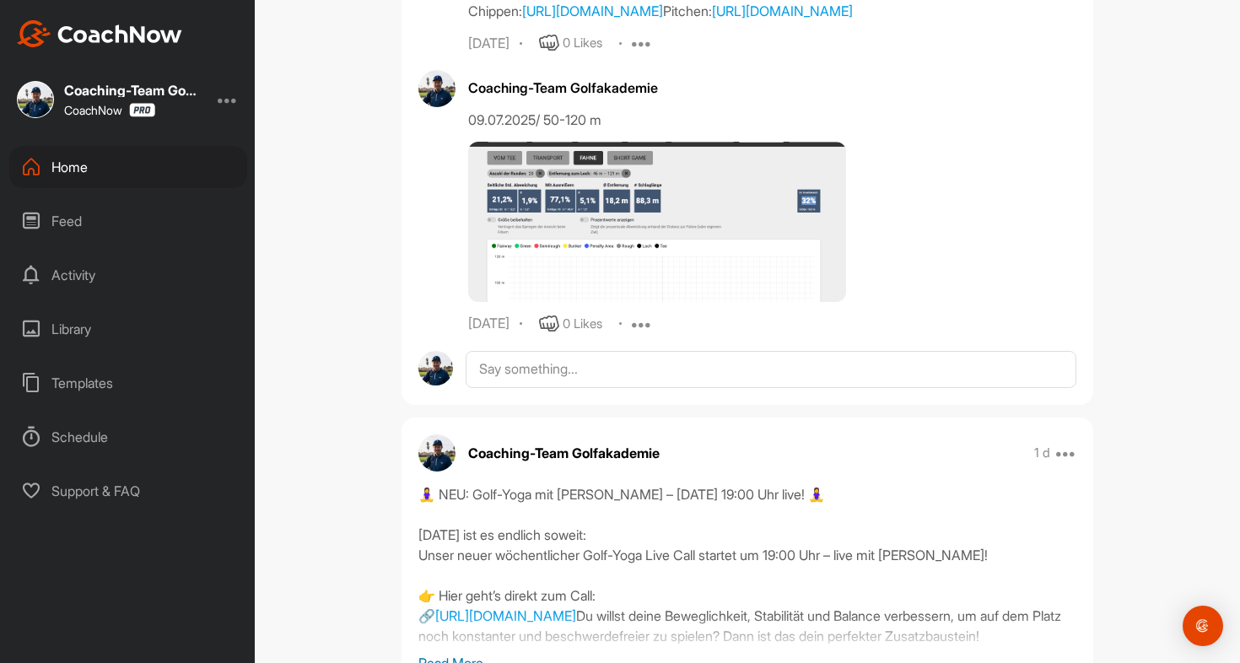
scroll to position [2358, 0]
click at [688, 300] on img at bounding box center [657, 220] width 378 height 159
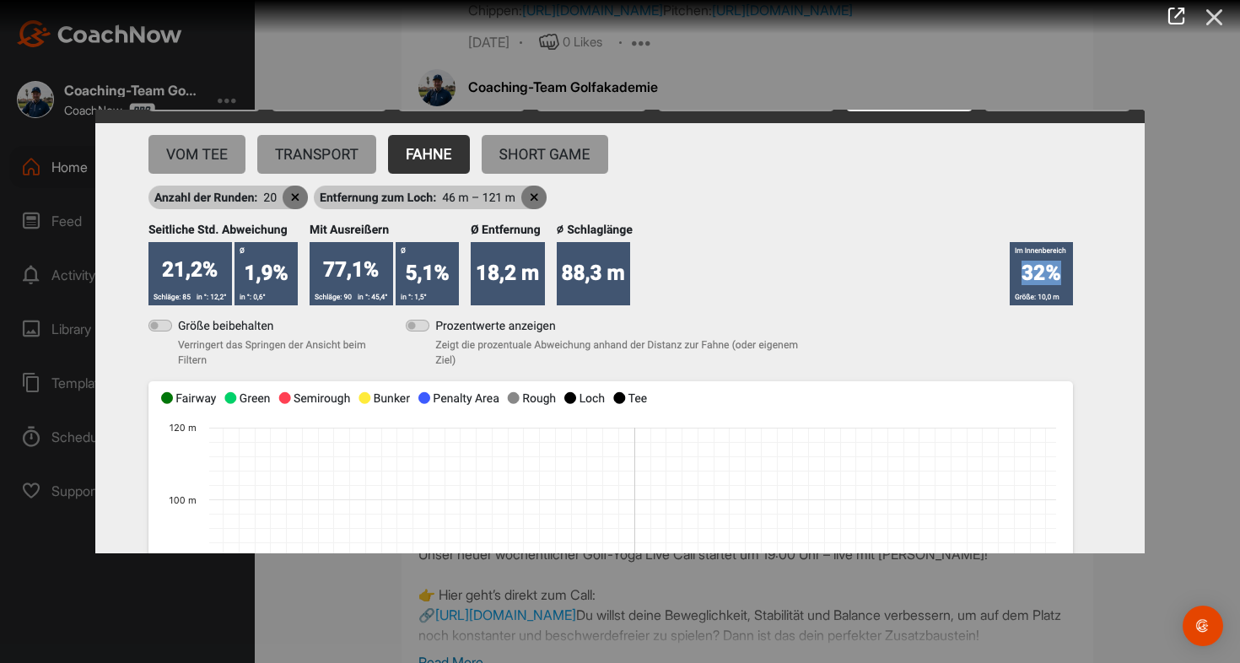
click at [1216, 12] on icon at bounding box center [1215, 17] width 39 height 31
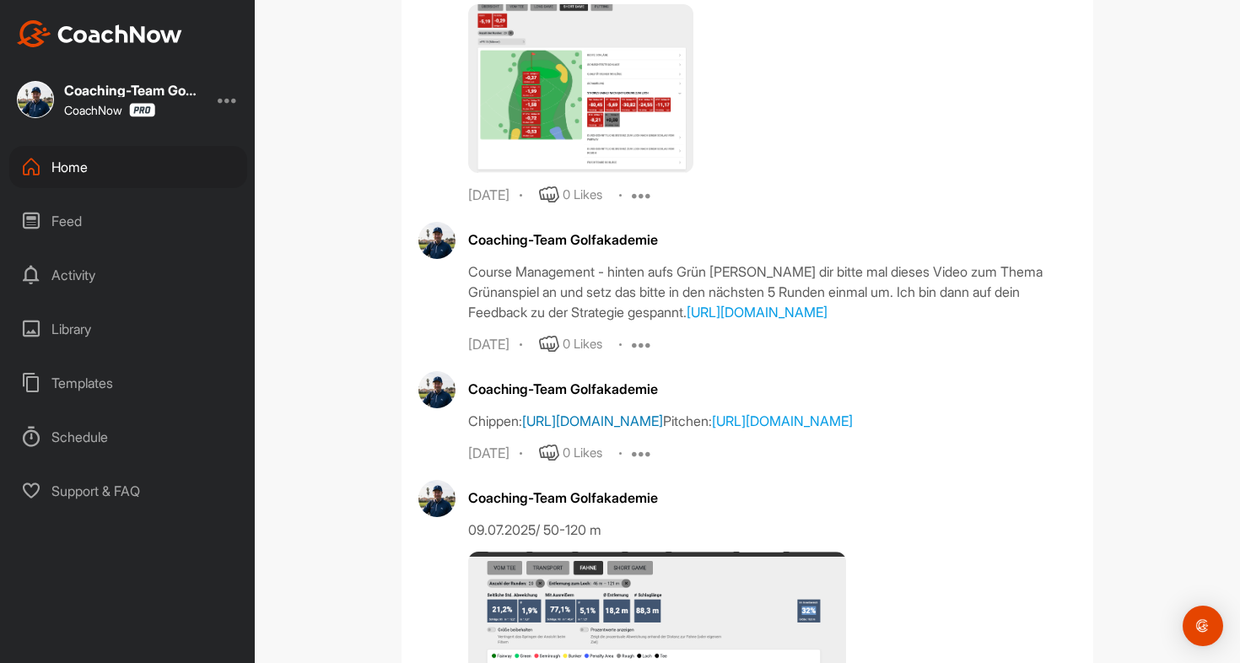
scroll to position [1976, 0]
